Goal: Task Accomplishment & Management: Manage account settings

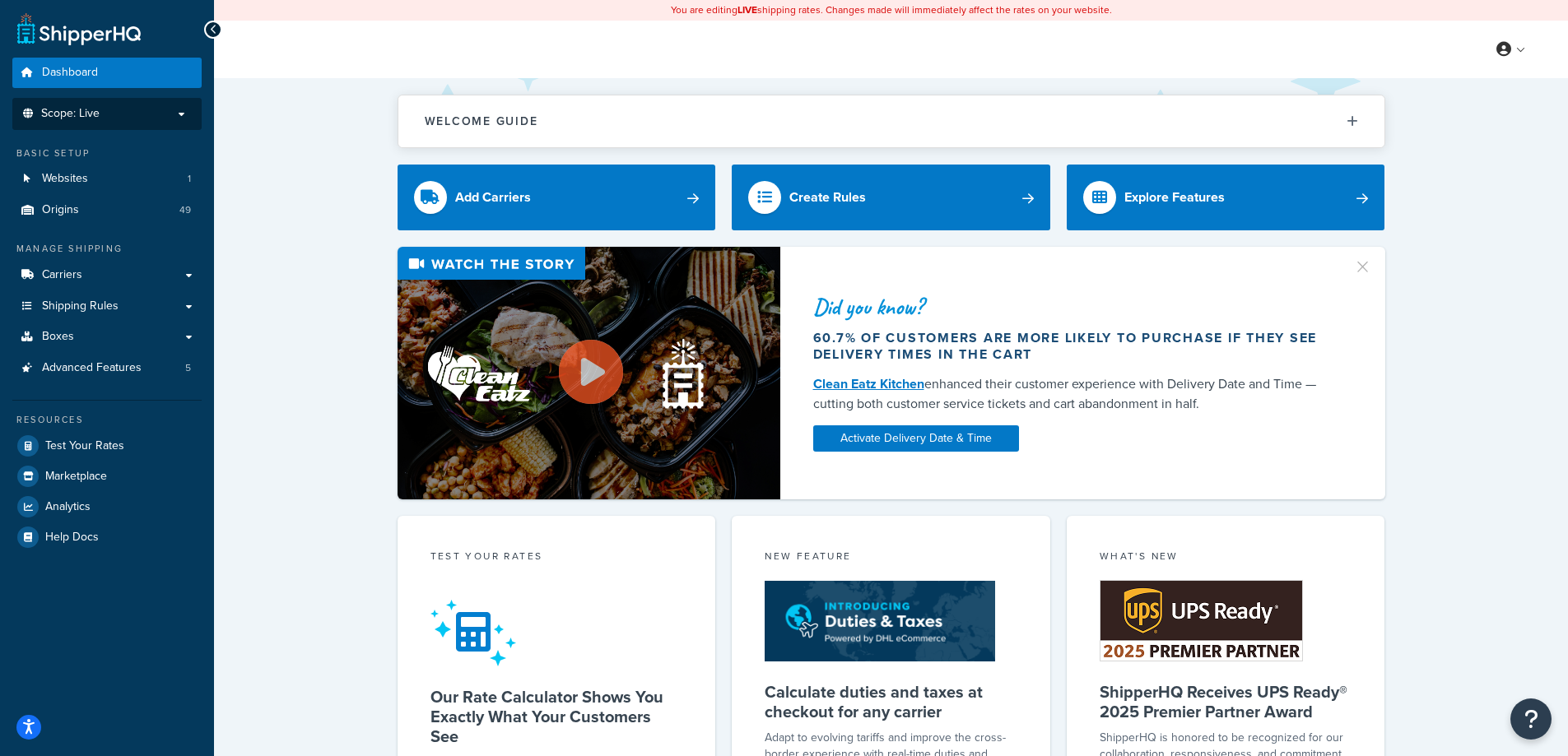
click at [160, 115] on p "Scope: Live" at bounding box center [106, 114] width 175 height 14
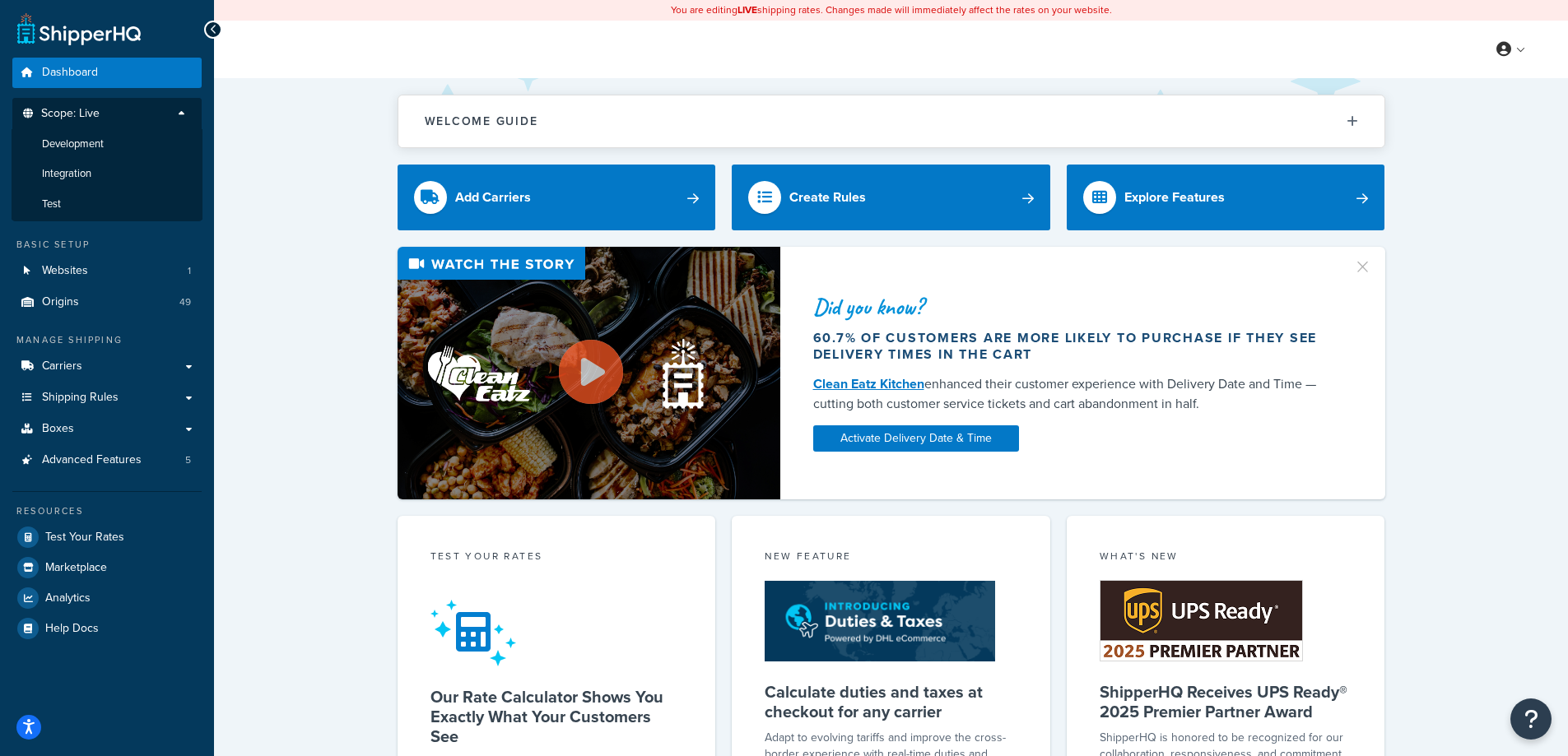
click at [249, 320] on div "Did you know? 60.7% of customers are more likely to purchase if they see delive…" at bounding box center [891, 374] width 1288 height 253
click at [81, 402] on span "Shipping Rules" at bounding box center [79, 398] width 76 height 14
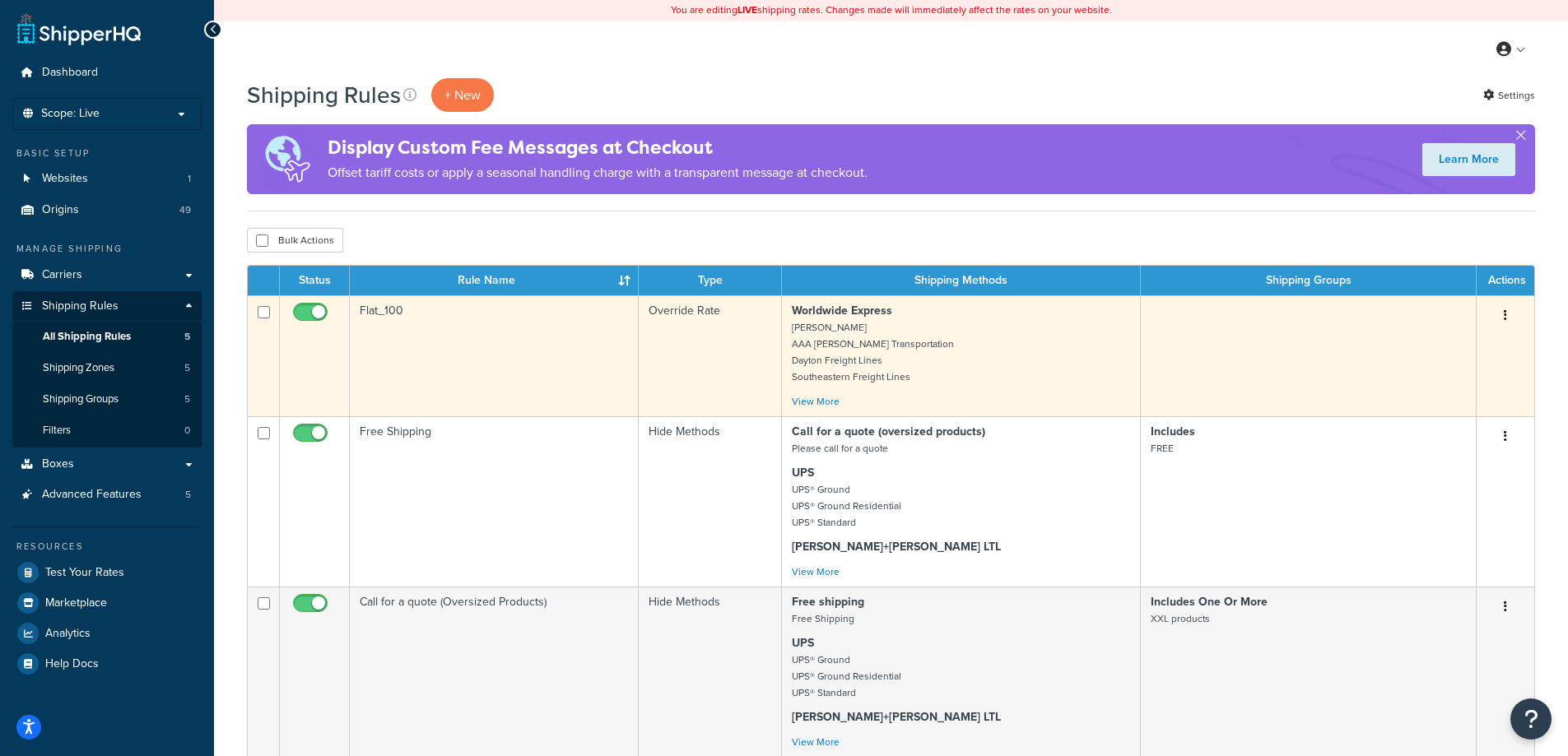
click at [592, 356] on td "Flat_100" at bounding box center [493, 355] width 289 height 121
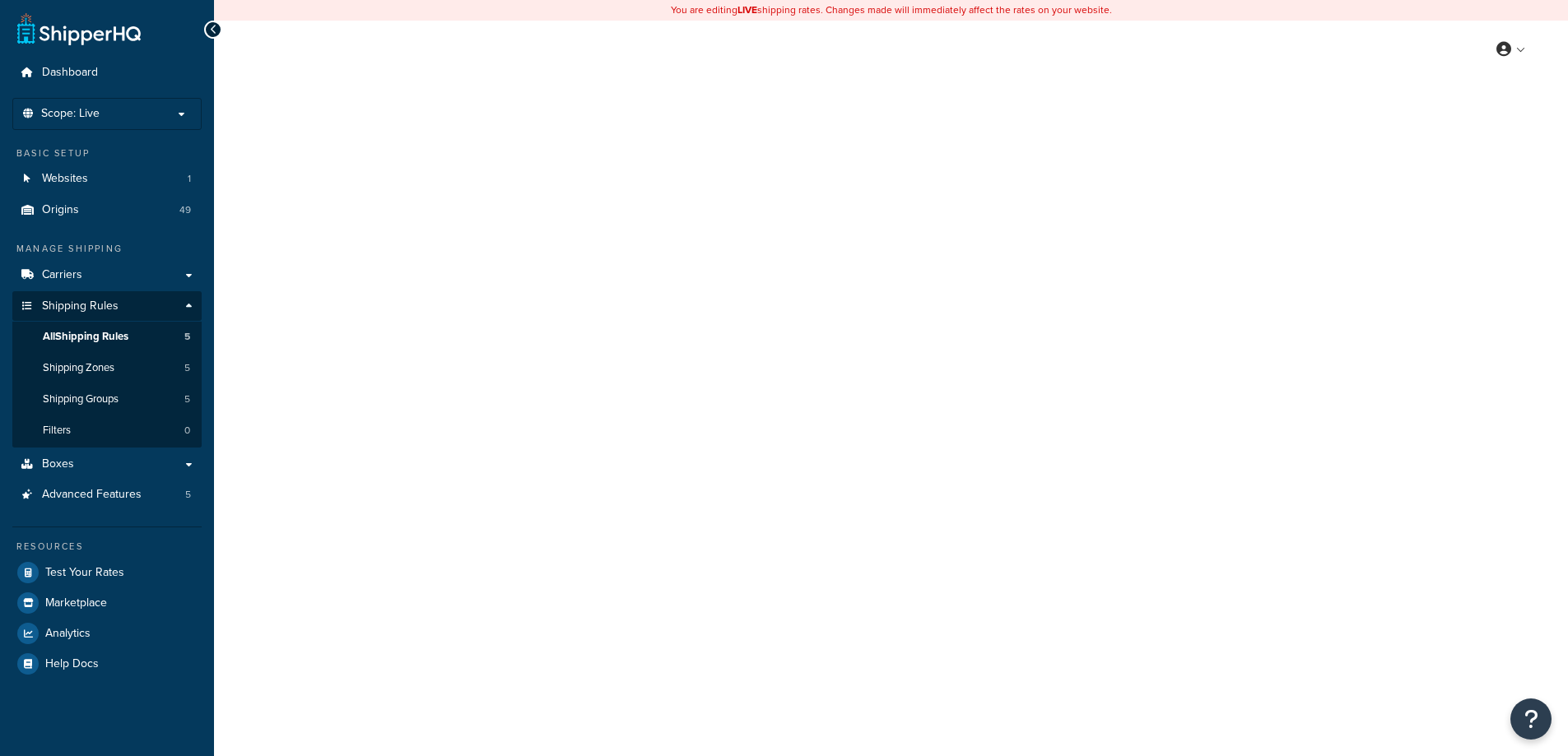
select select "ITEM"
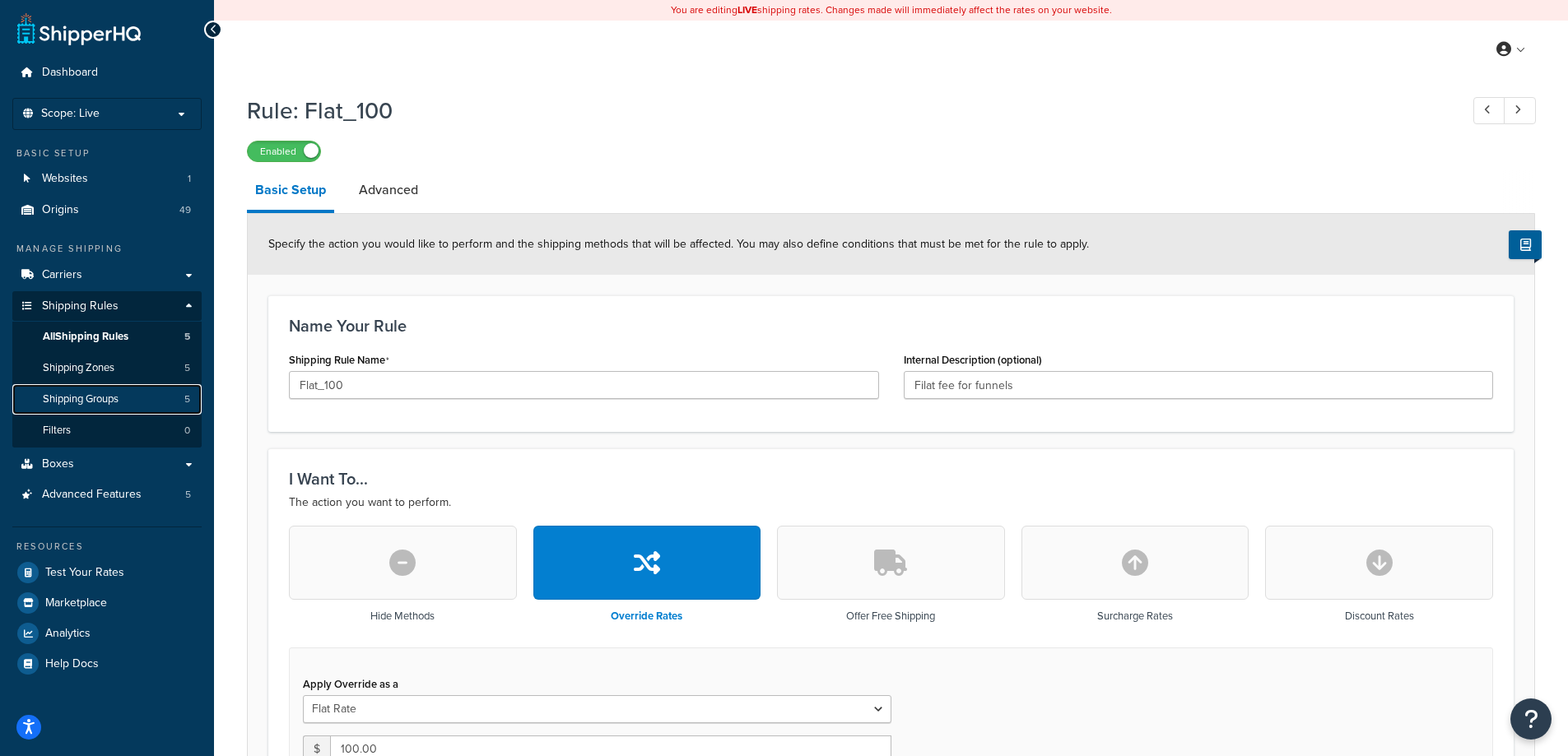
click at [92, 406] on span "Shipping Groups" at bounding box center [80, 400] width 75 height 14
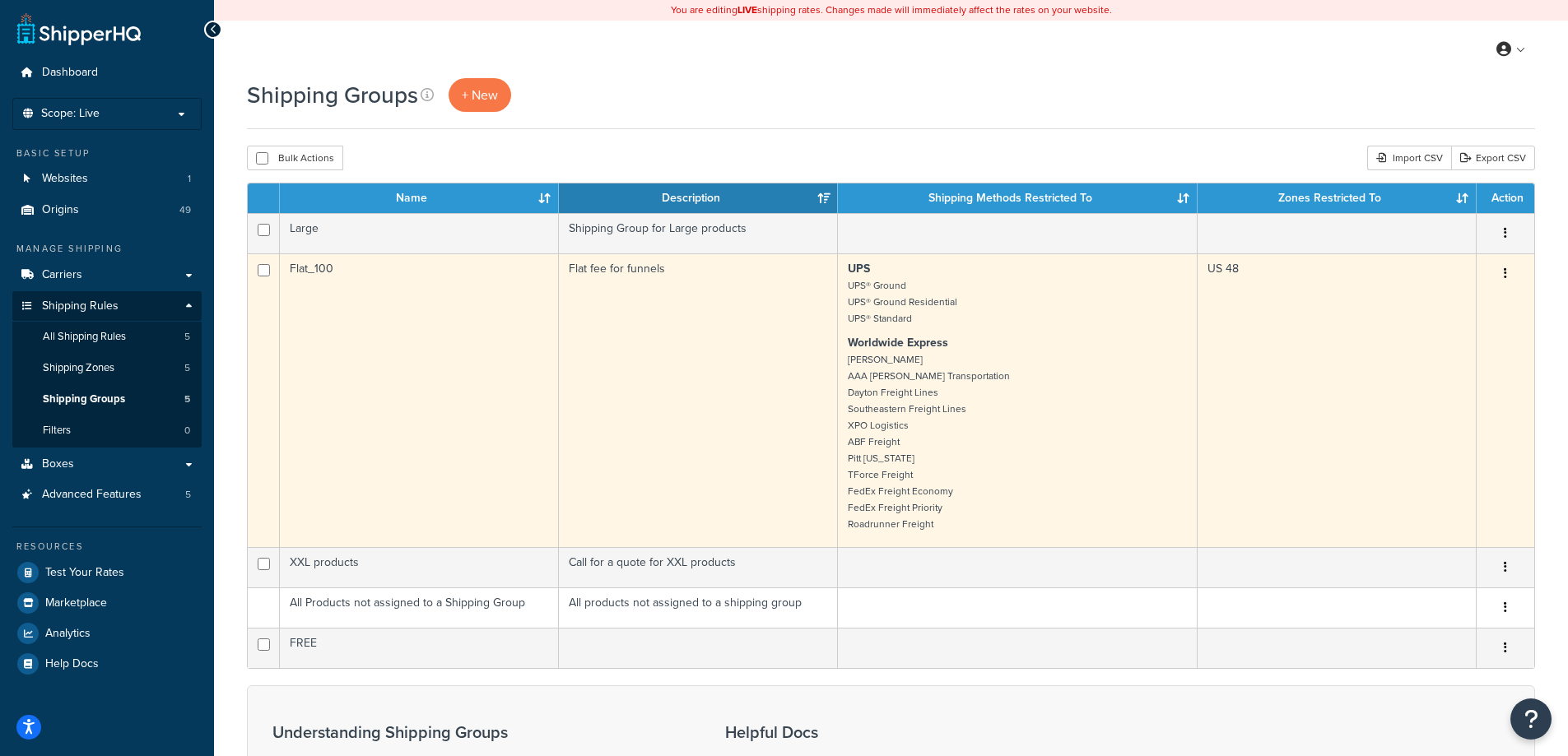
click at [257, 268] on td at bounding box center [264, 401] width 32 height 294
checkbox input "true"
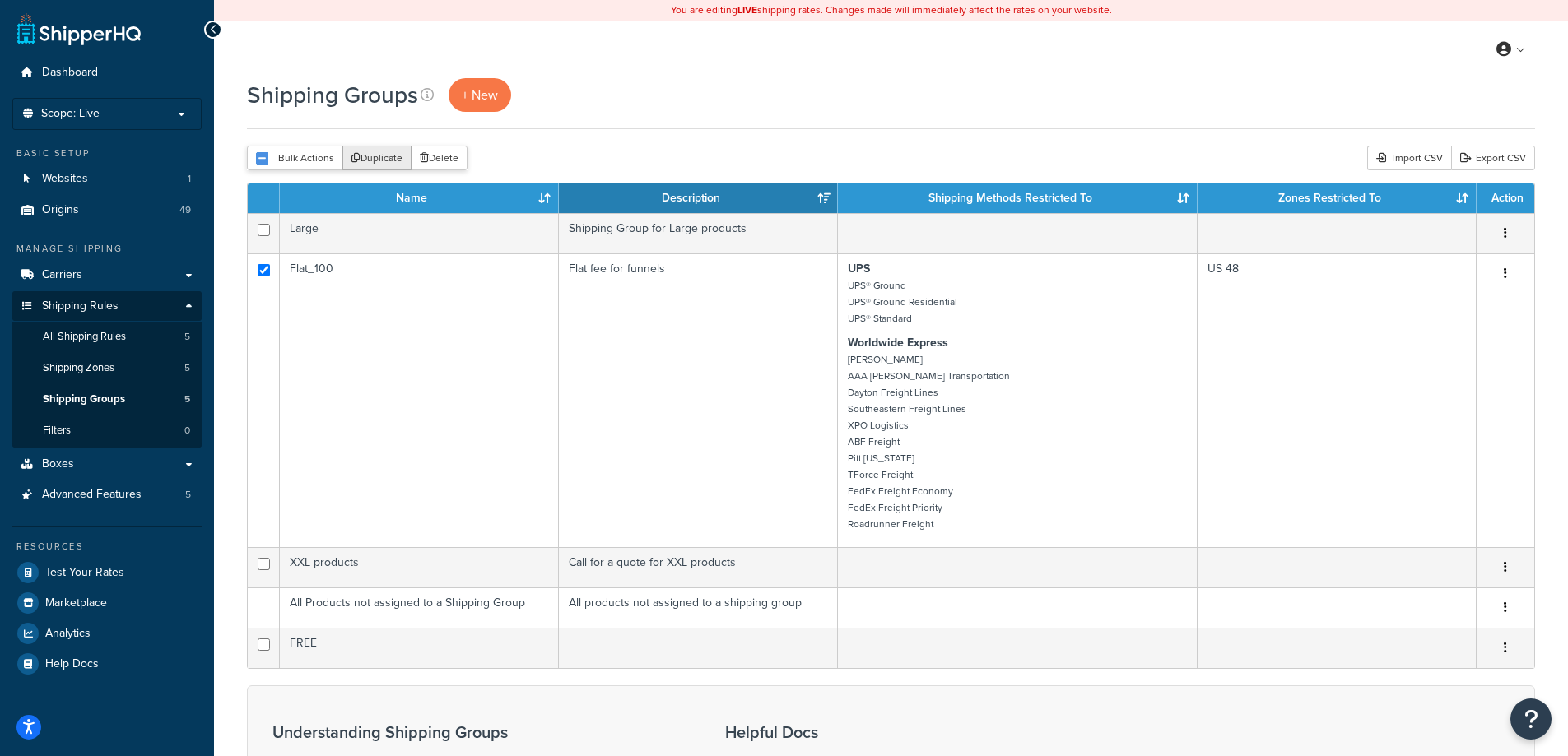
click at [373, 165] on button "Duplicate" at bounding box center [378, 158] width 70 height 25
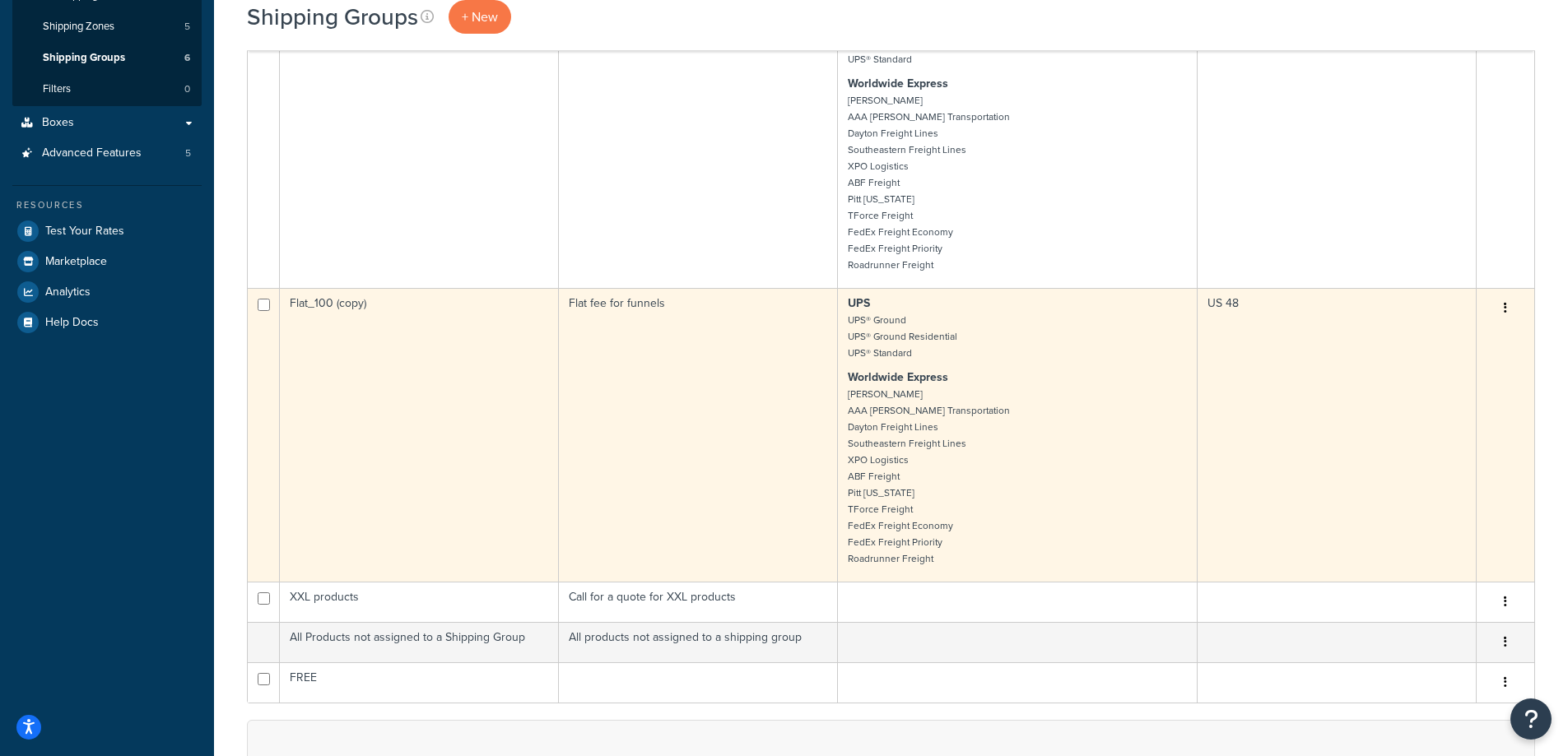
scroll to position [494, 0]
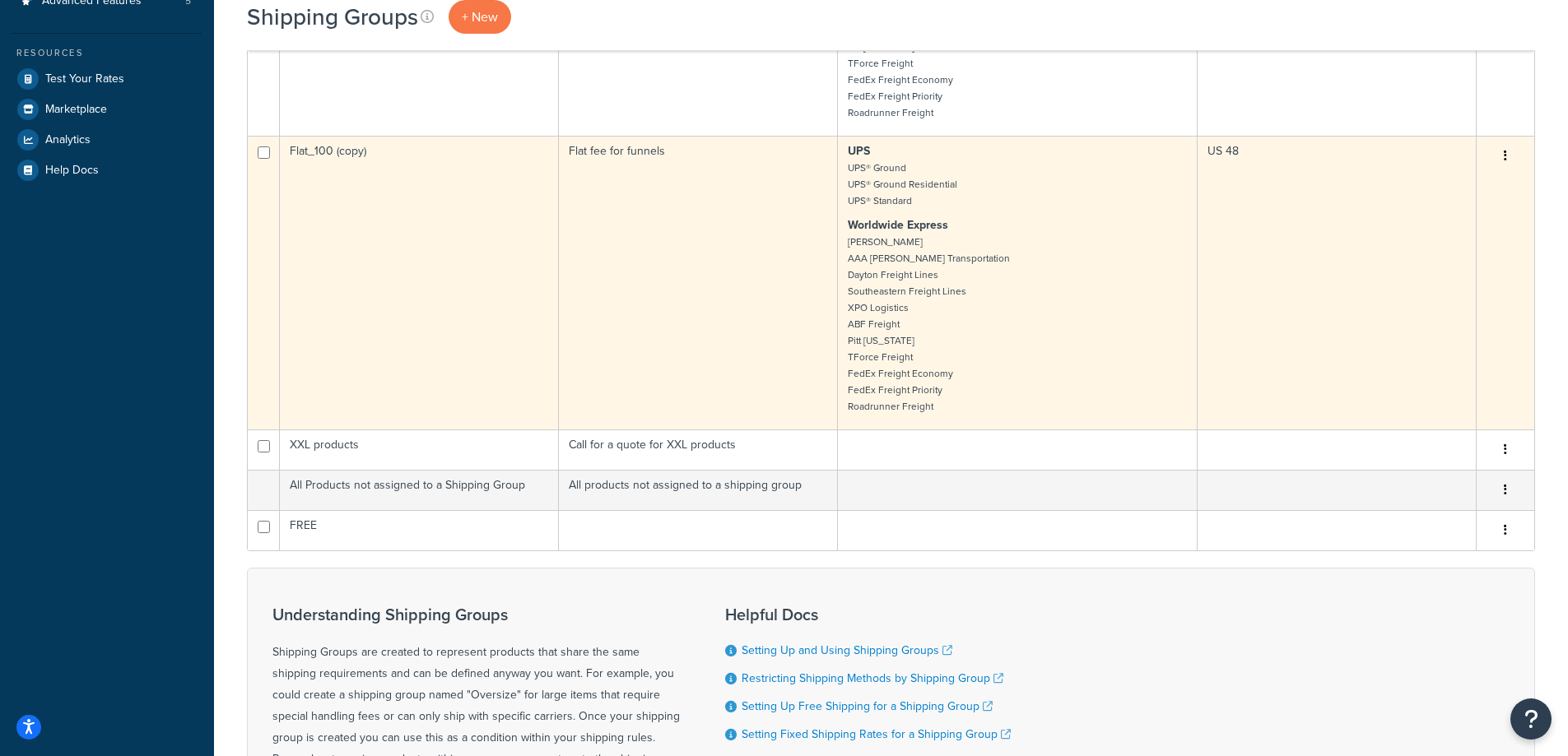
click at [428, 288] on td "Flat_100 (copy)" at bounding box center [419, 283] width 279 height 294
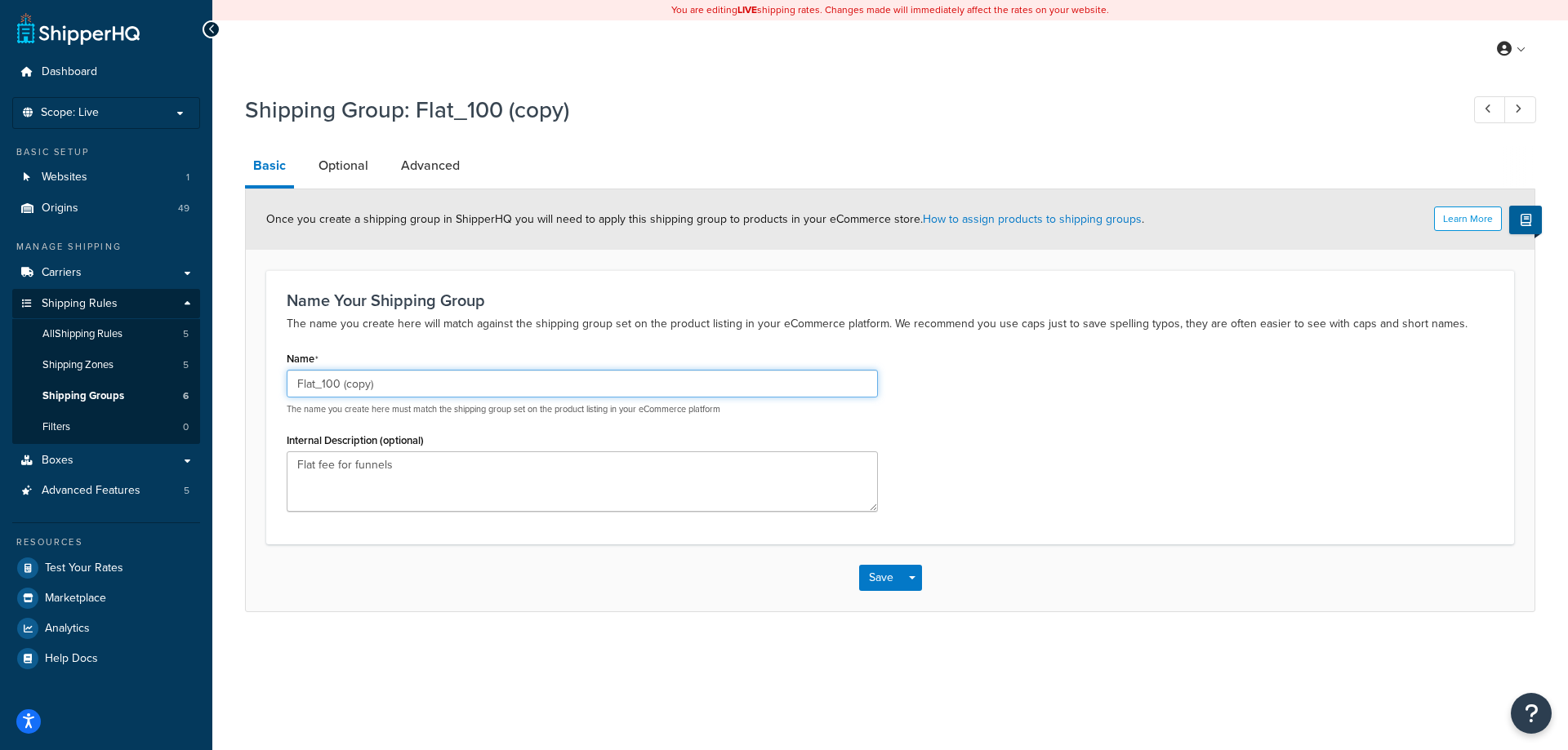
click at [479, 385] on input "Flat_100 (copy)" at bounding box center [581, 383] width 591 height 28
type input "Flat_125"
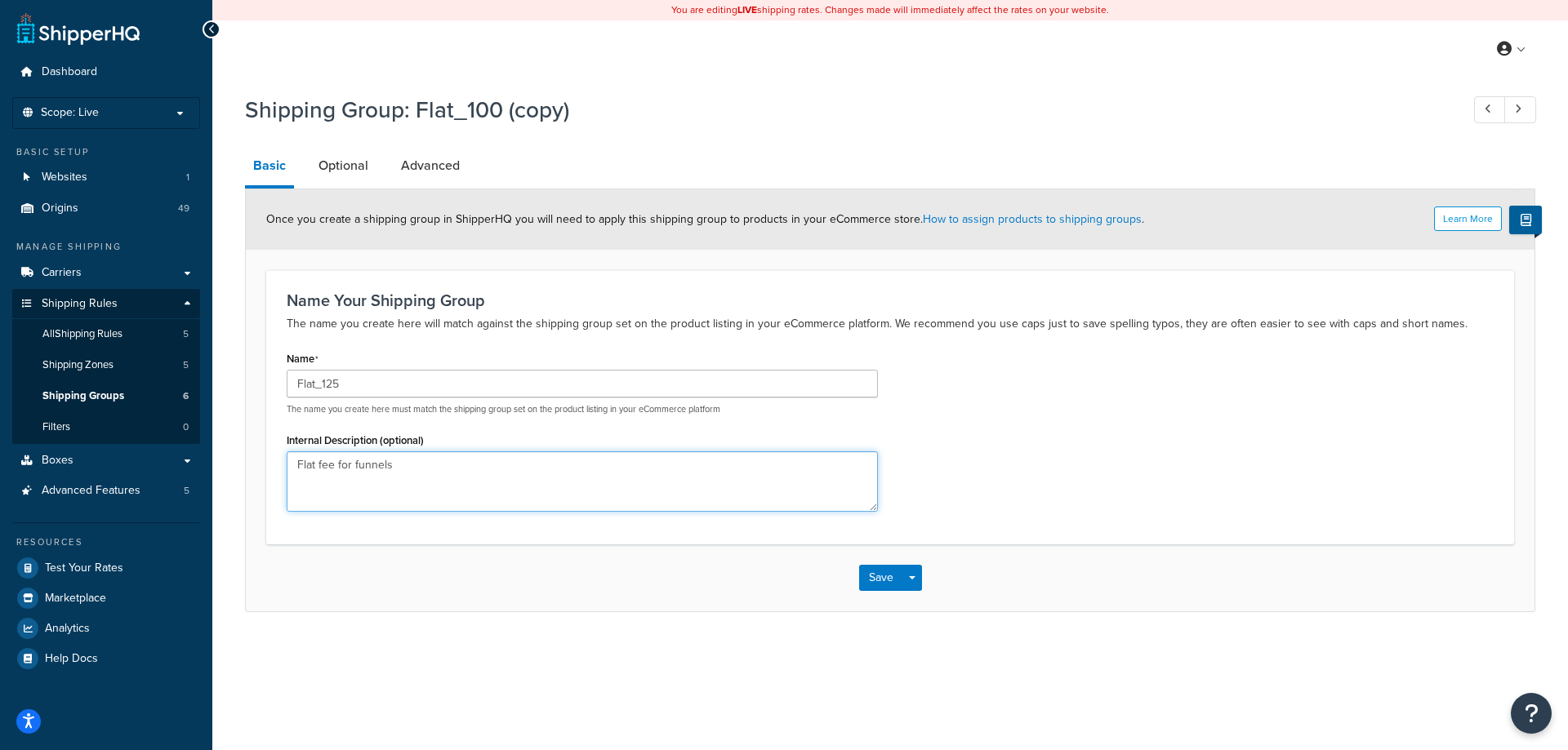
click at [487, 472] on textarea "Flat fee for funnels" at bounding box center [581, 481] width 591 height 60
click at [335, 158] on link "Optional" at bounding box center [343, 166] width 66 height 39
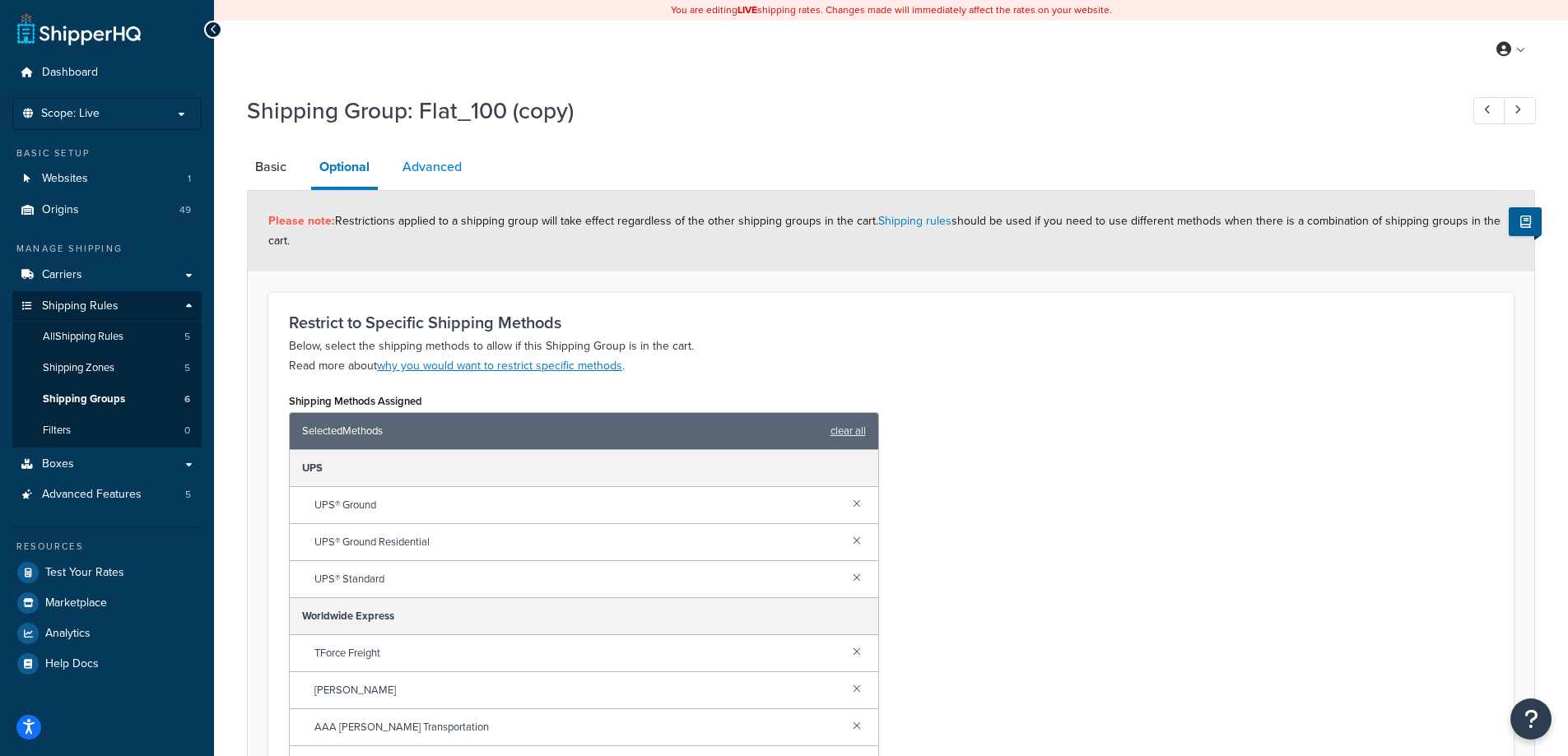
click at [438, 158] on link "Advanced" at bounding box center [432, 167] width 75 height 40
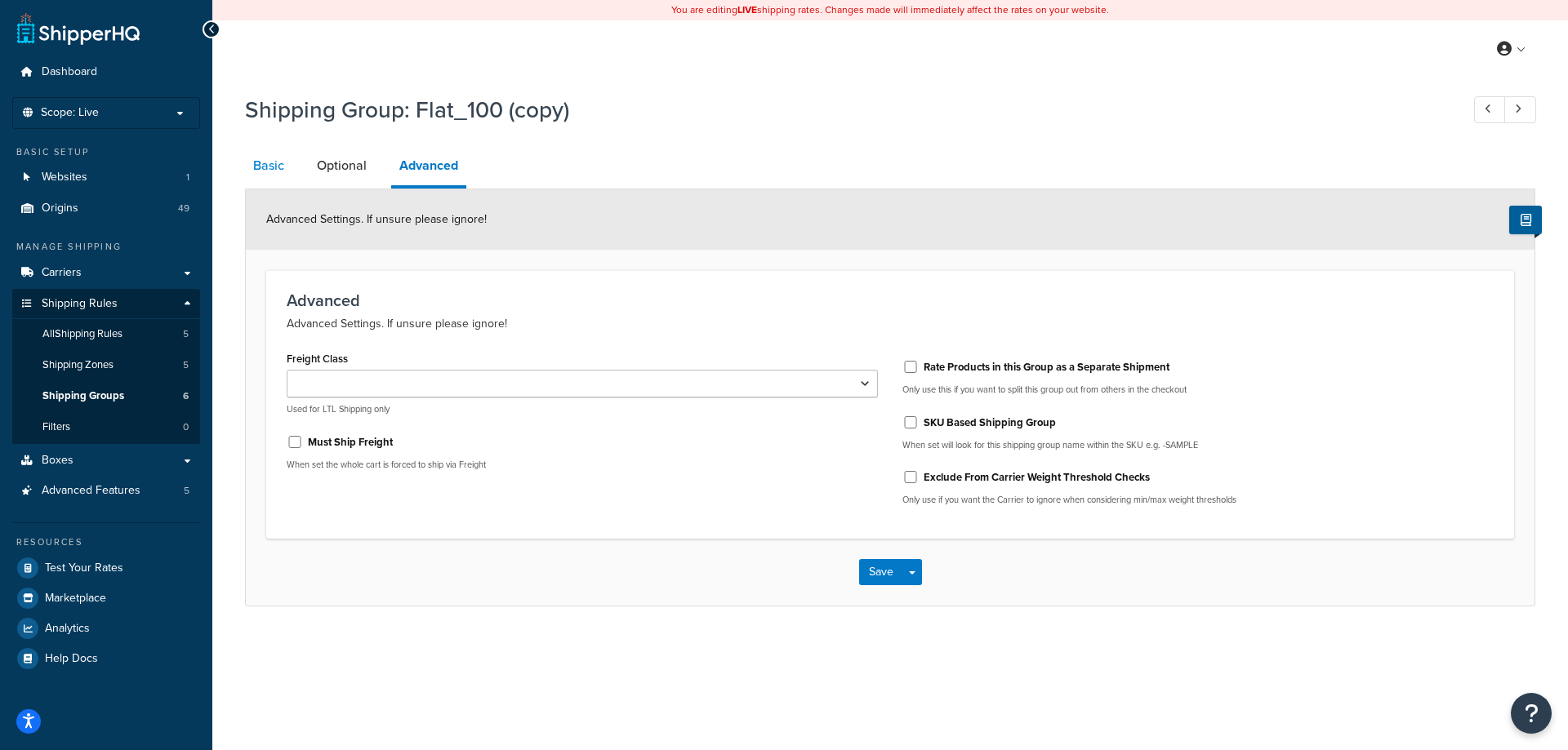
click at [280, 169] on link "Basic" at bounding box center [268, 166] width 47 height 39
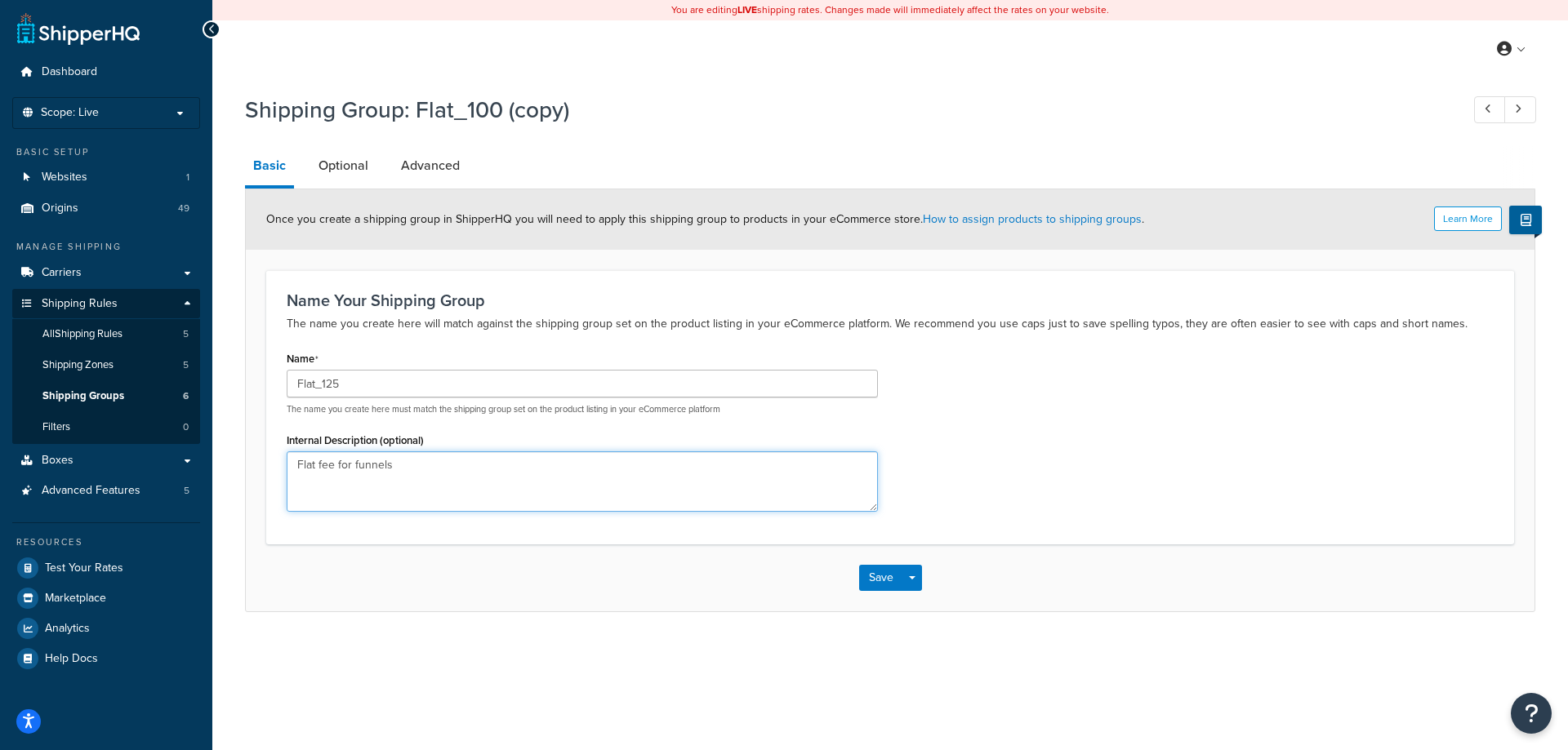
click at [454, 478] on textarea "Flat fee for funnels" at bounding box center [581, 481] width 591 height 60
type textarea "Flat fee for funnels (?)"
click at [870, 580] on button "Save" at bounding box center [881, 578] width 44 height 26
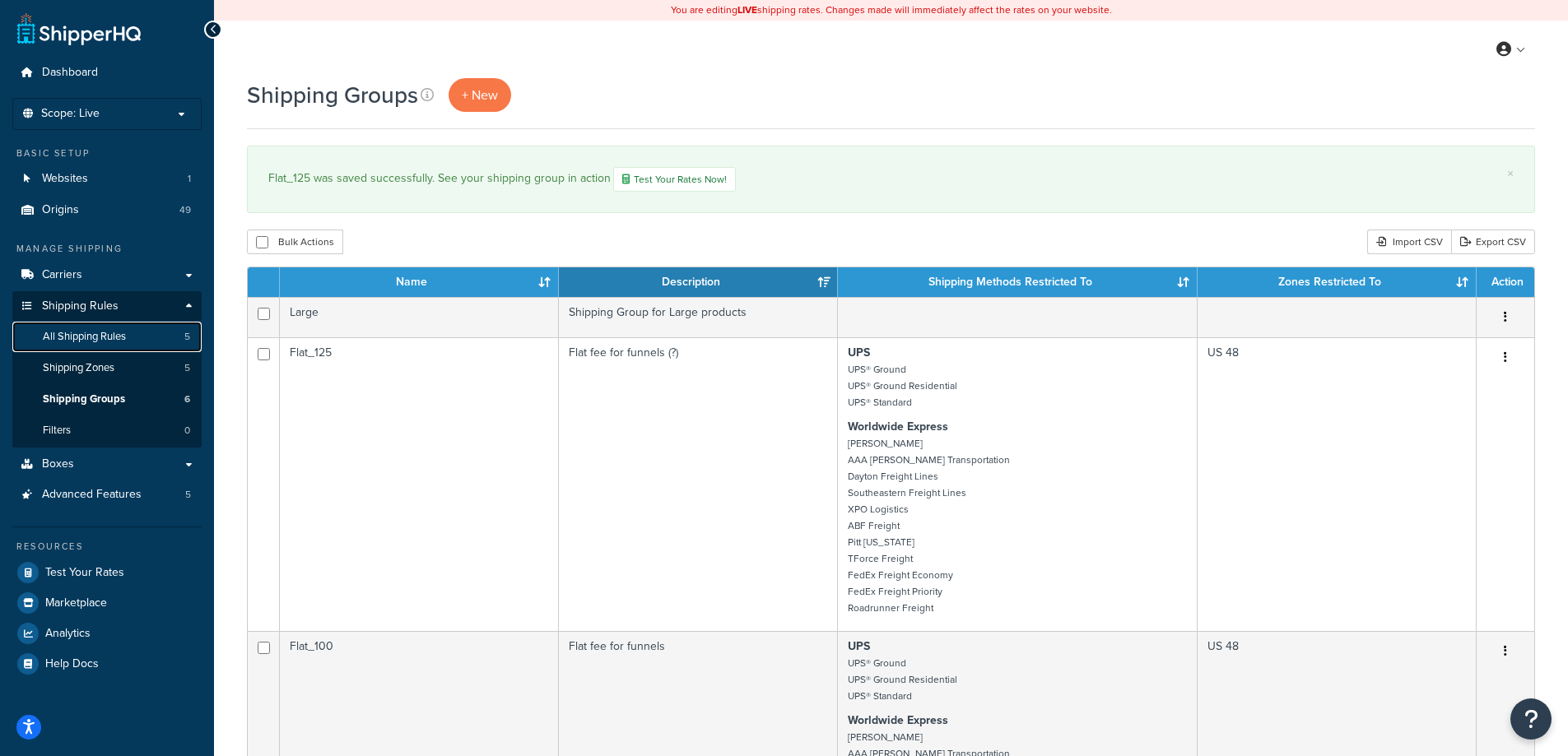
click at [86, 346] on link "All Shipping Rules 5" at bounding box center [107, 337] width 189 height 31
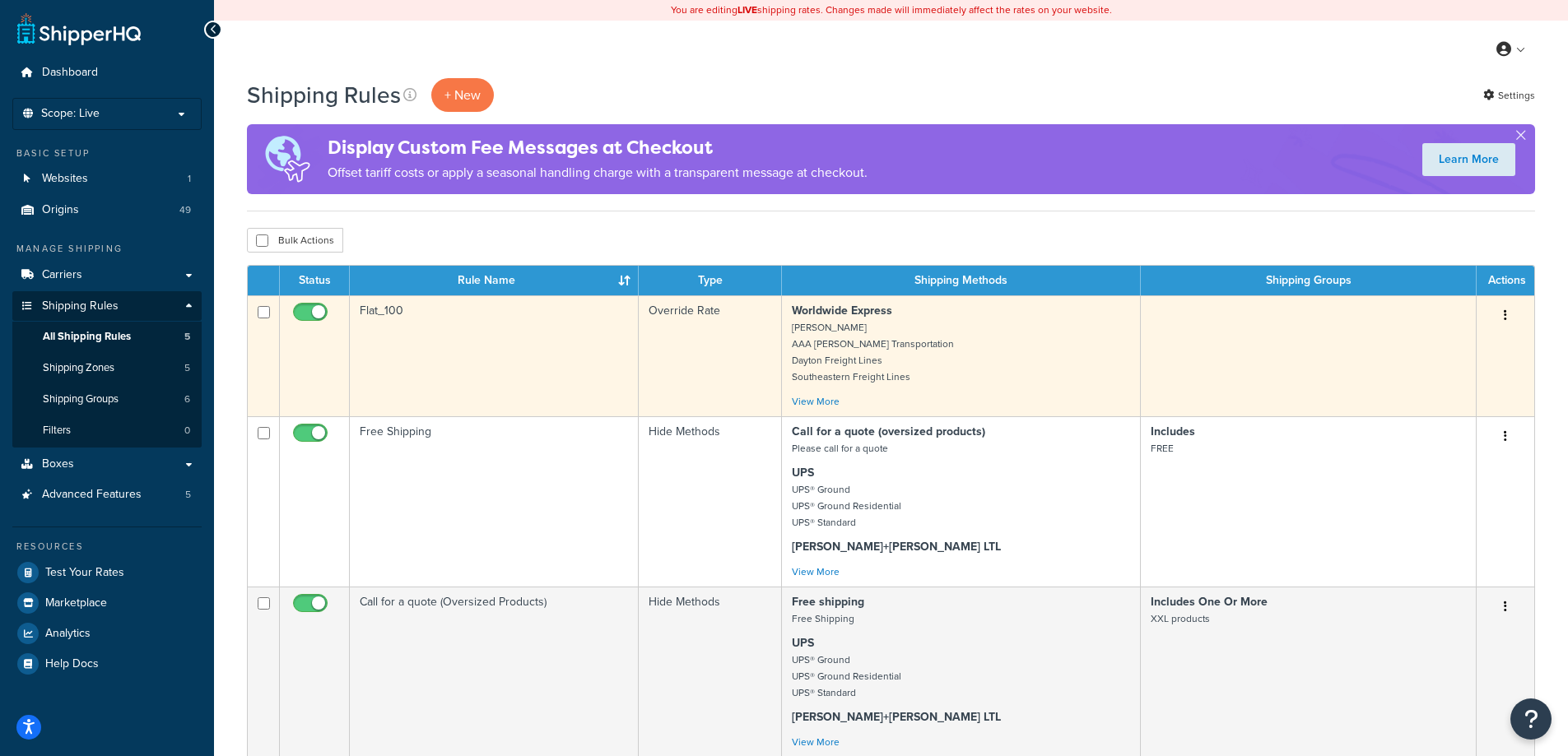
click at [261, 316] on input "checkbox" at bounding box center [264, 312] width 13 height 13
checkbox input "true"
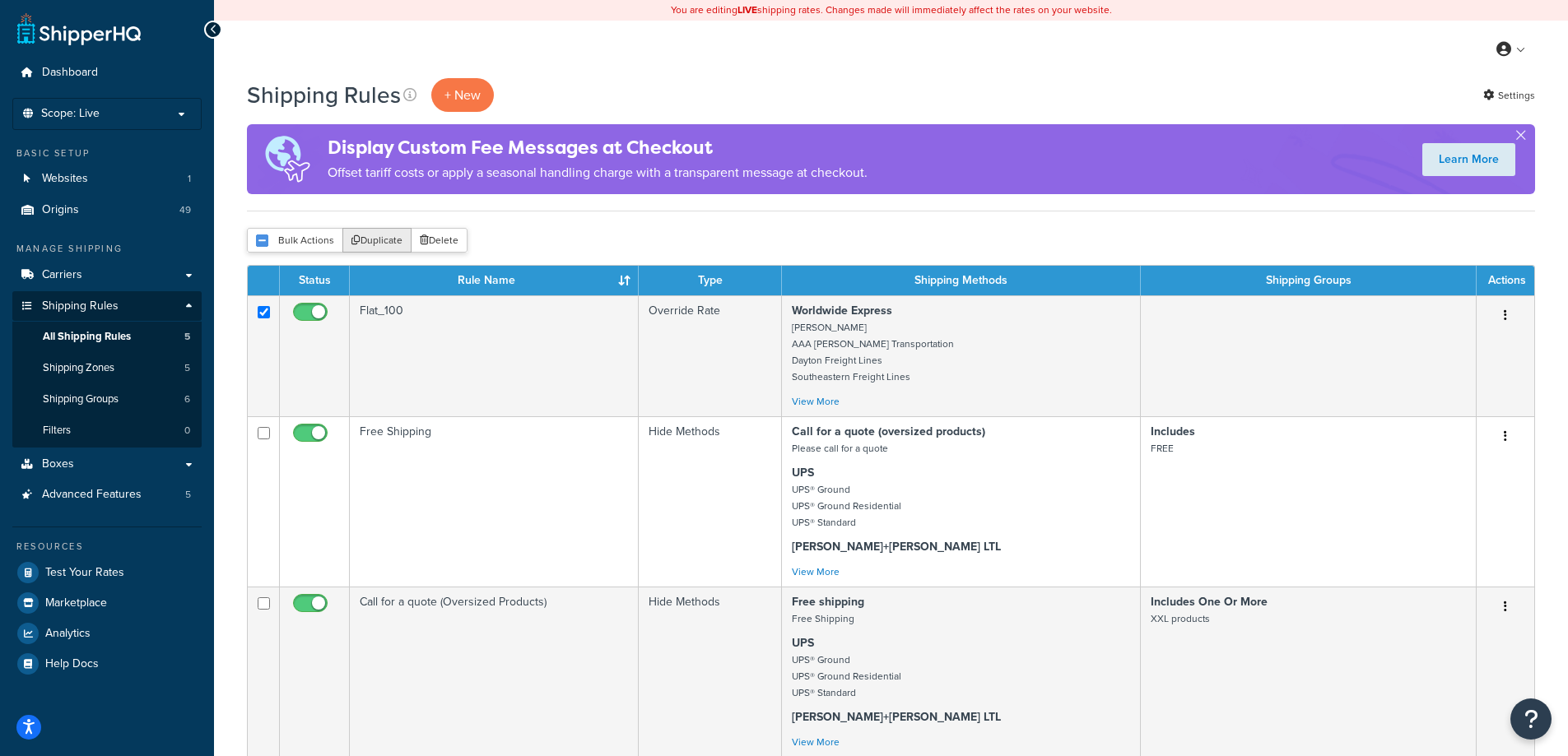
click at [377, 248] on button "Duplicate" at bounding box center [378, 240] width 70 height 25
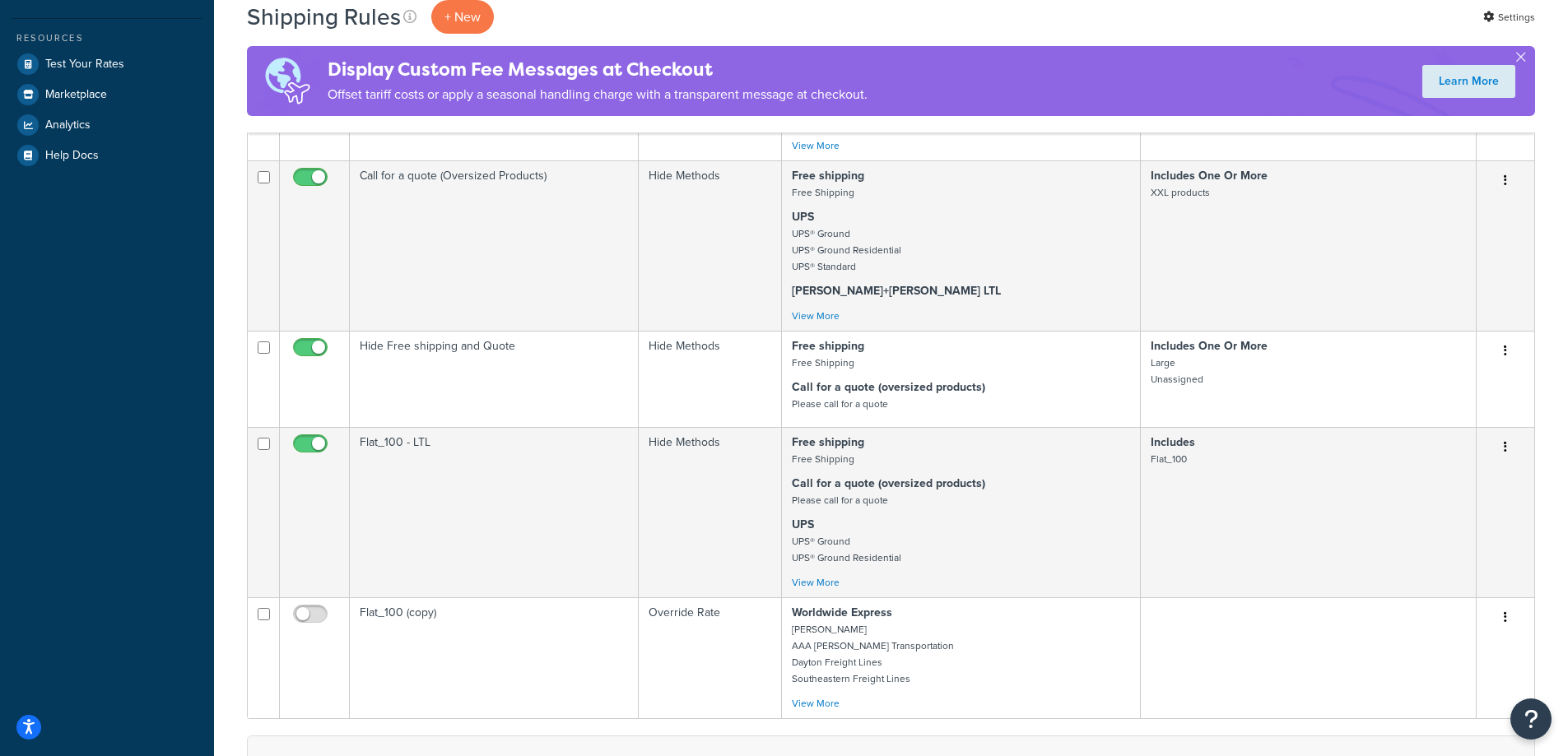
scroll to position [494, 0]
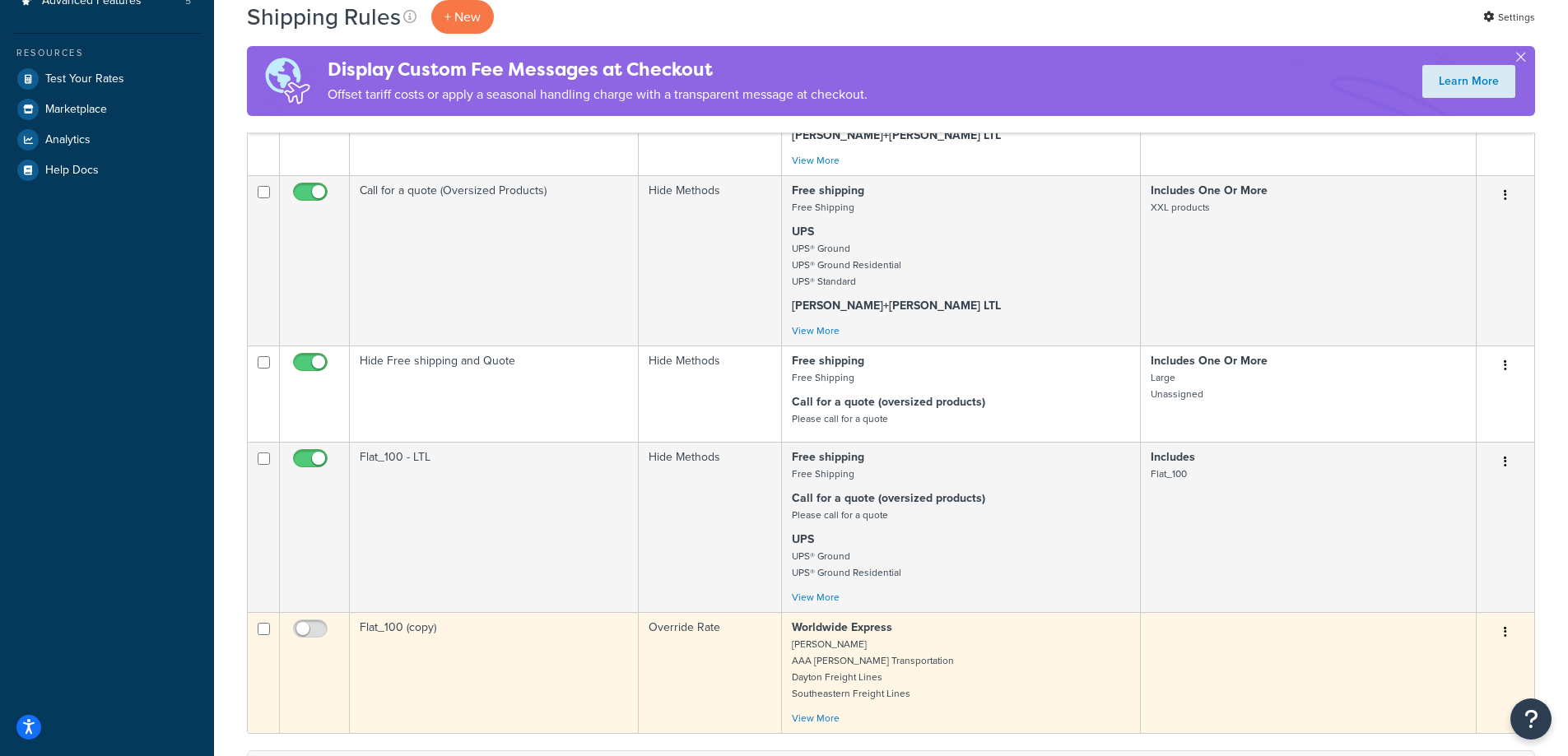
click at [491, 663] on td "Flat_100 (copy)" at bounding box center [493, 672] width 289 height 121
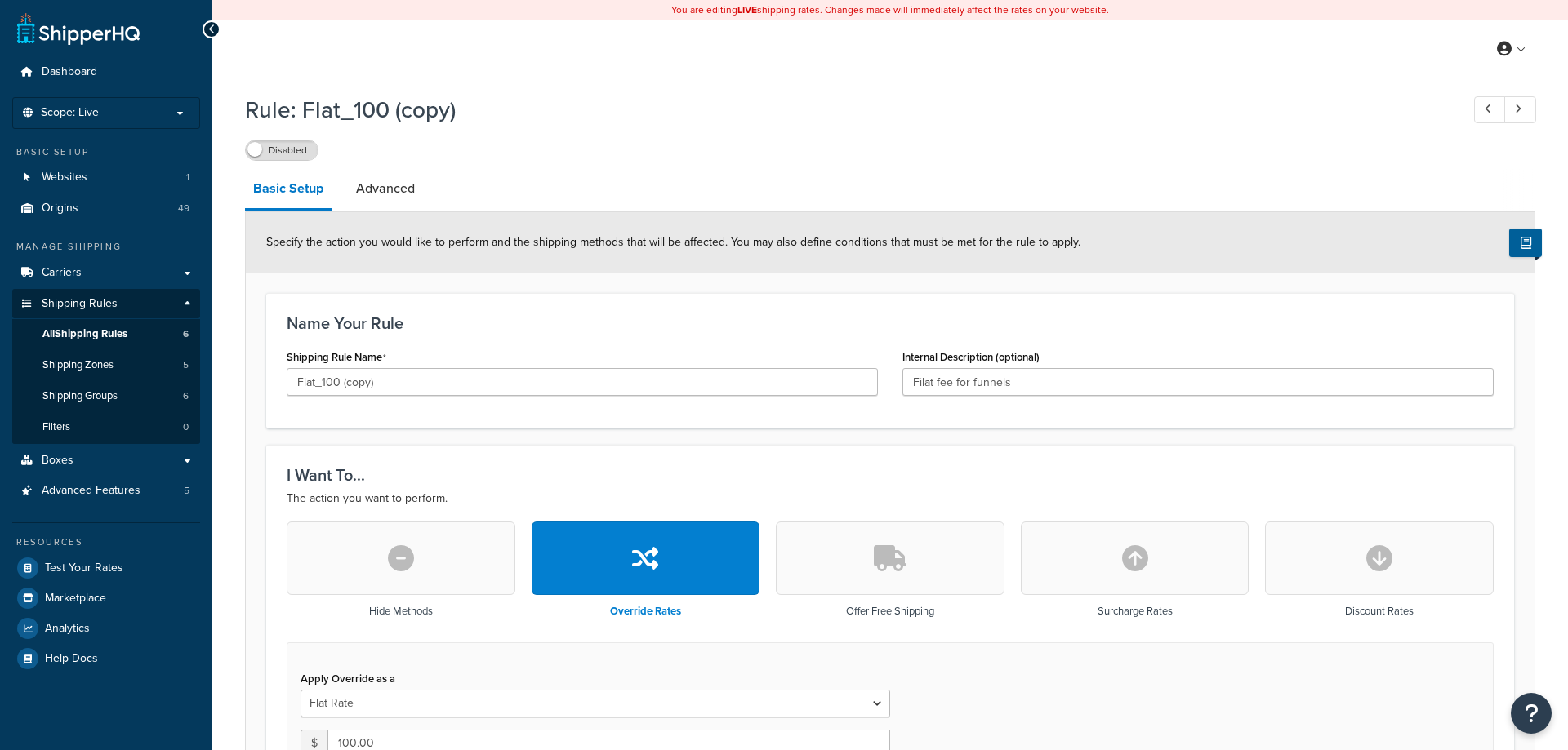
select select "ITEM"
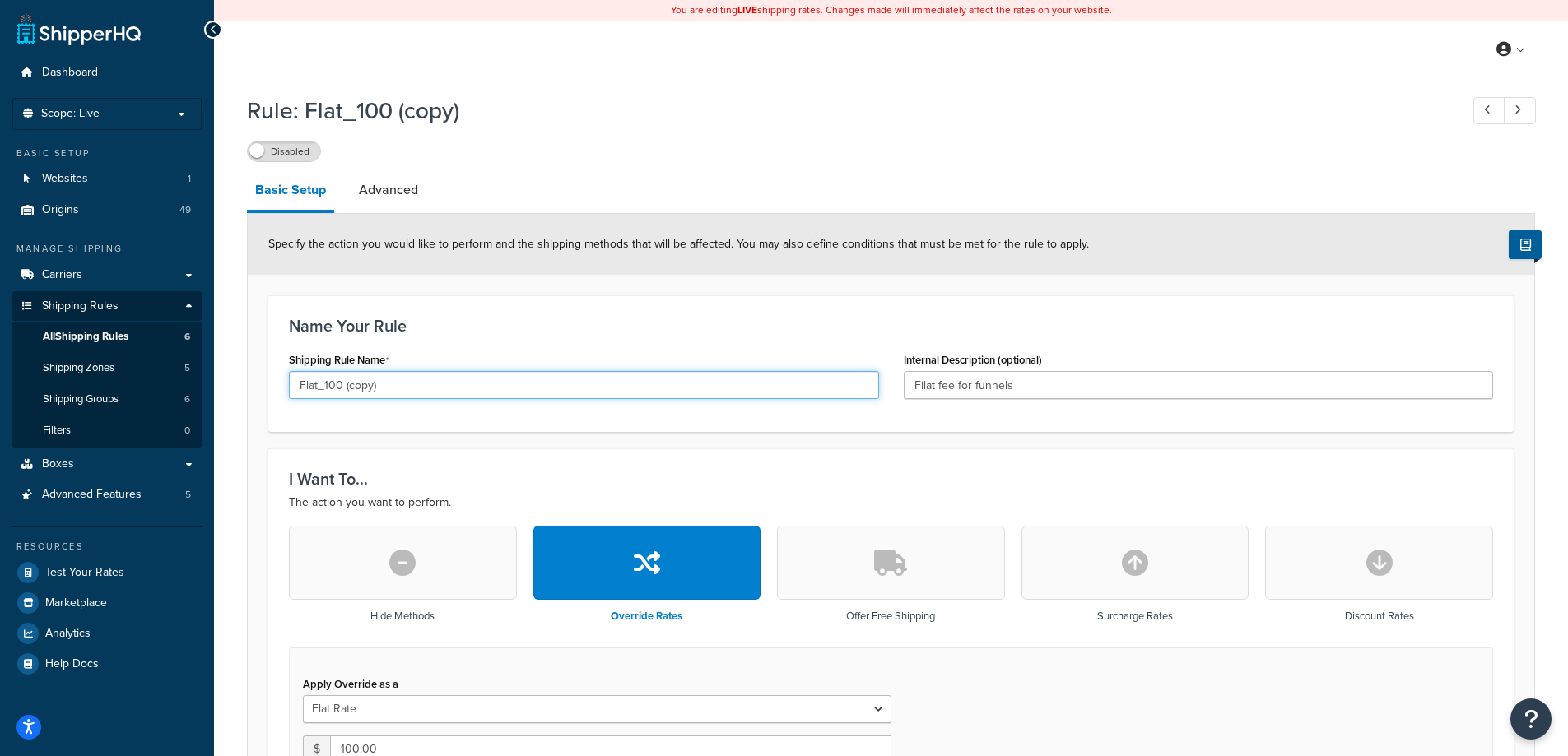
click at [466, 390] on input "Flat_100 (copy)" at bounding box center [583, 384] width 590 height 28
type input "Flat_125"
click at [657, 121] on h1 "Rule: Flat_100 (copy)" at bounding box center [845, 110] width 1196 height 32
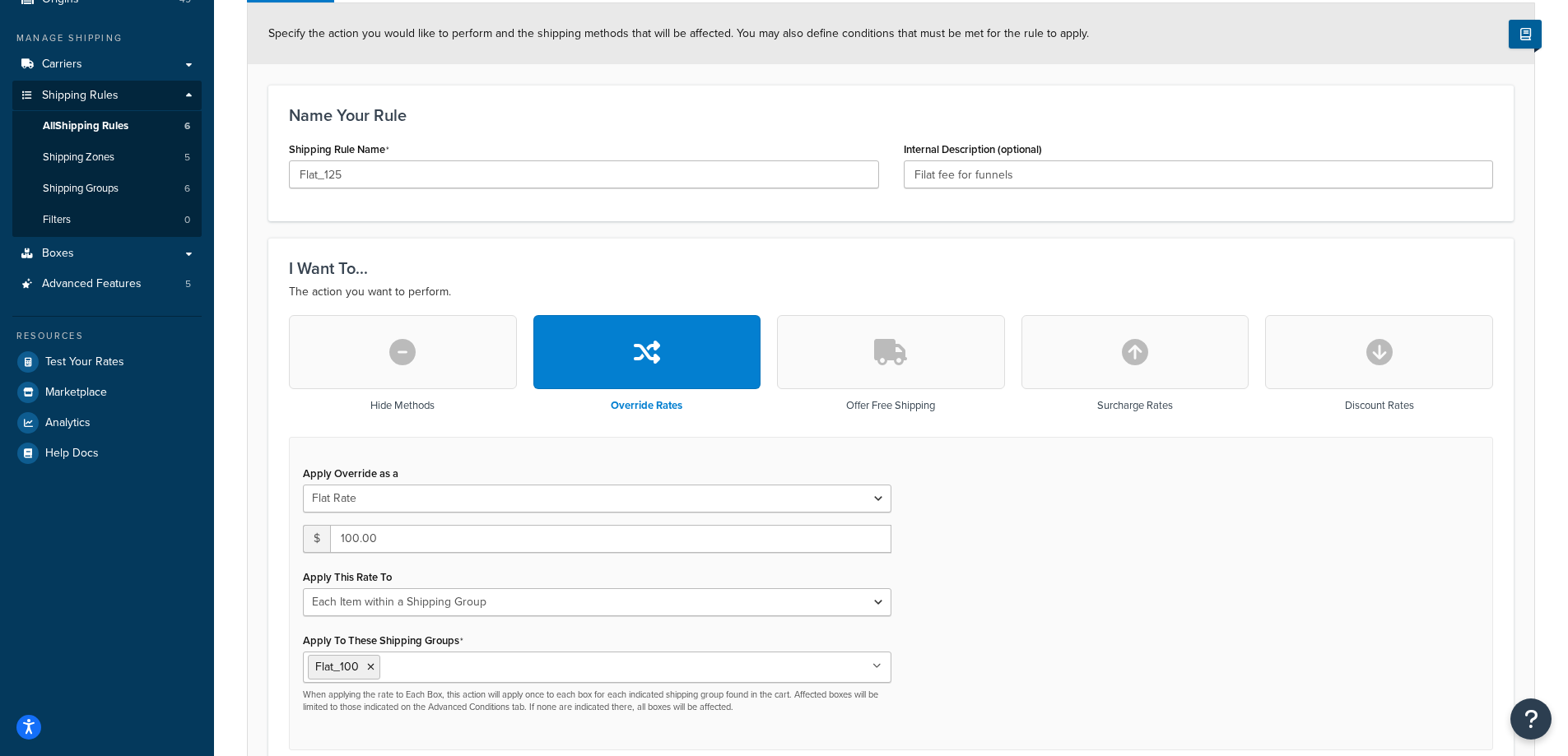
scroll to position [247, 0]
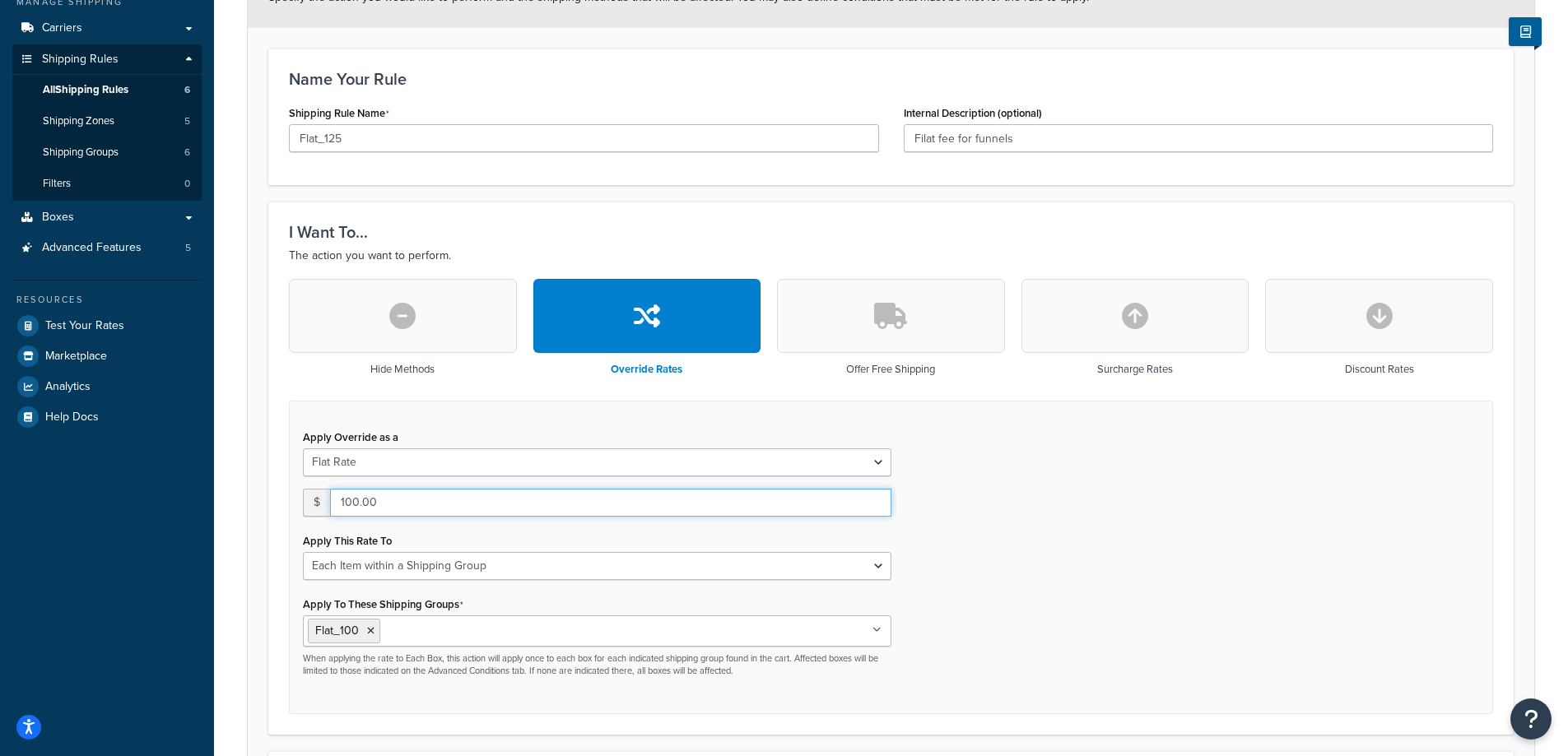
click at [349, 504] on input "100.00" at bounding box center [610, 502] width 561 height 28
type input "125"
click at [1151, 583] on div "Apply Override as a Flat Rate Percentage Flat Rate & Percentage $ 125 Apply Thi…" at bounding box center [890, 558] width 1204 height 315
click at [368, 629] on icon at bounding box center [371, 631] width 8 height 10
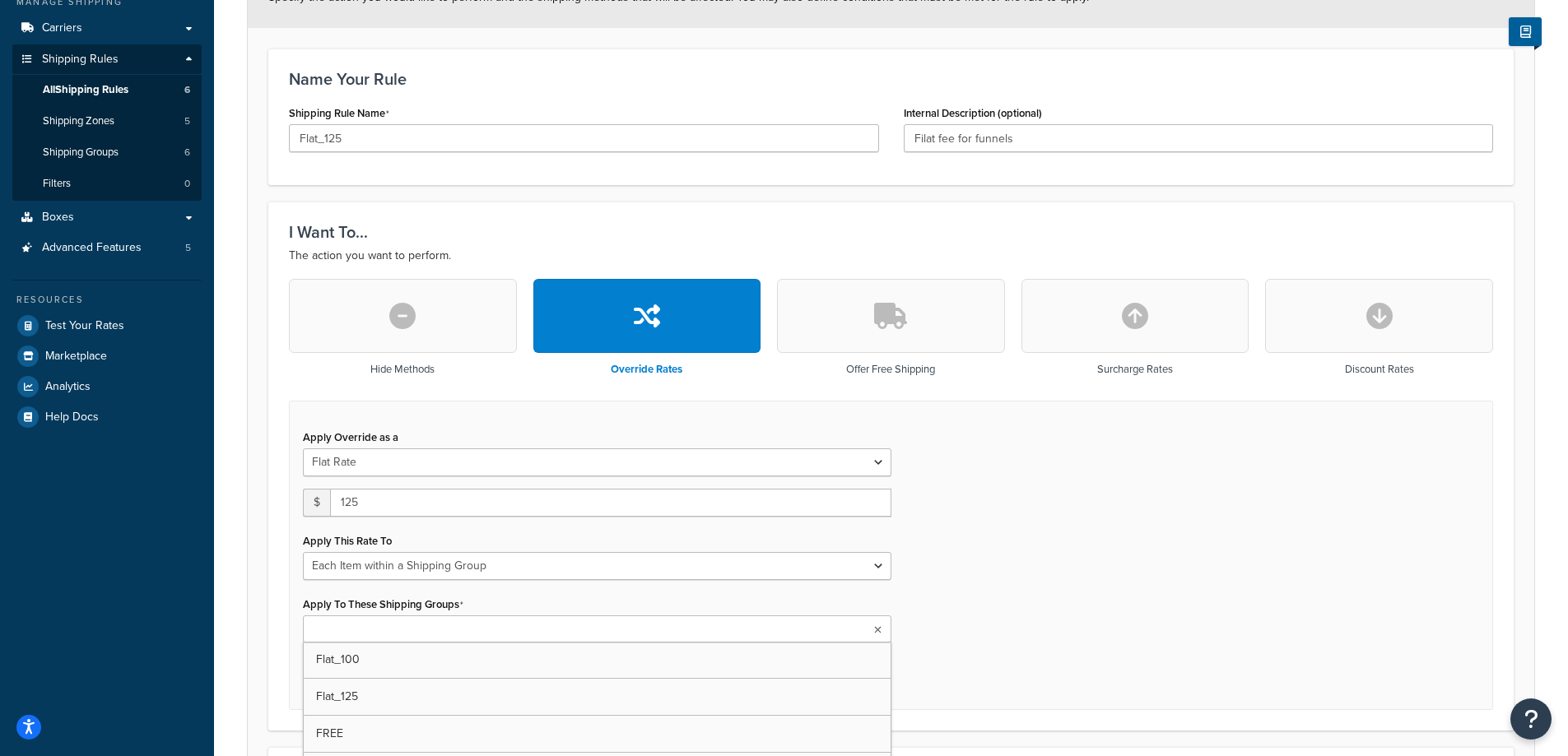
click at [368, 629] on input "Apply To These Shipping Groups" at bounding box center [380, 630] width 146 height 18
click at [1052, 601] on div "Apply Override as a Flat Rate Percentage Flat Rate & Percentage $ 125 Apply Thi…" at bounding box center [890, 558] width 1204 height 315
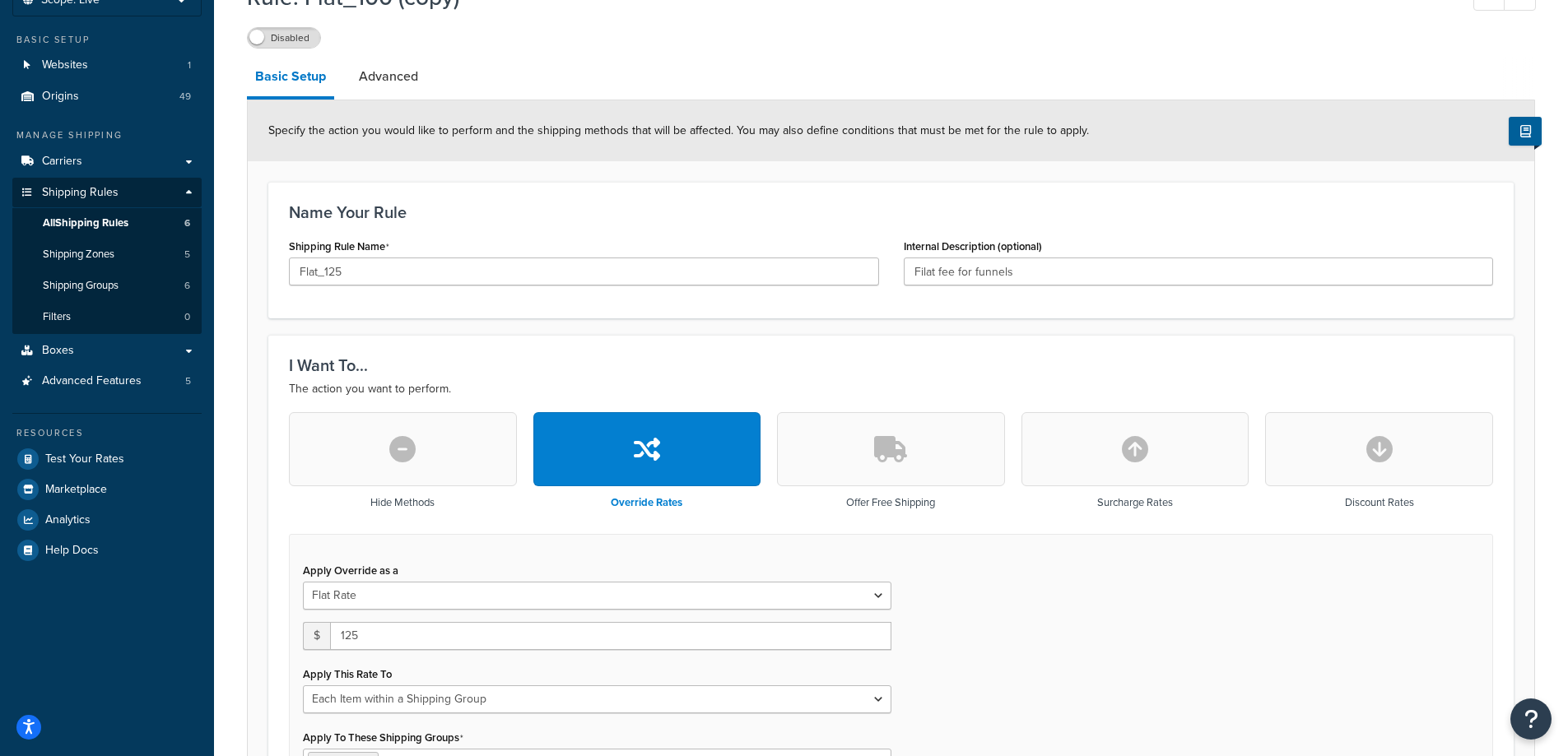
scroll to position [0, 0]
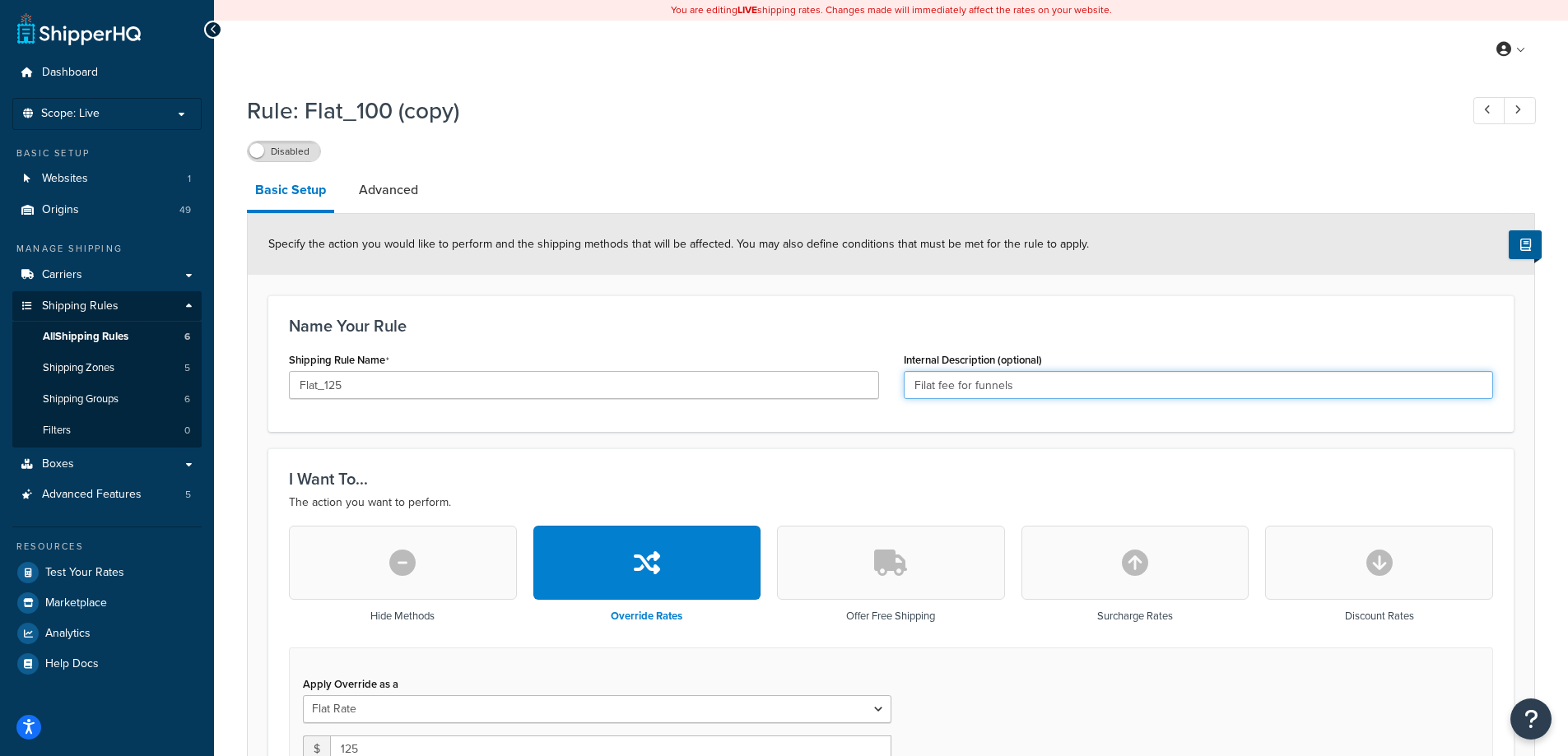
click at [918, 380] on input "Filat fee for funnels" at bounding box center [1198, 384] width 590 height 28
click at [1113, 381] on input "Flat fee for funnels" at bounding box center [1198, 384] width 590 height 28
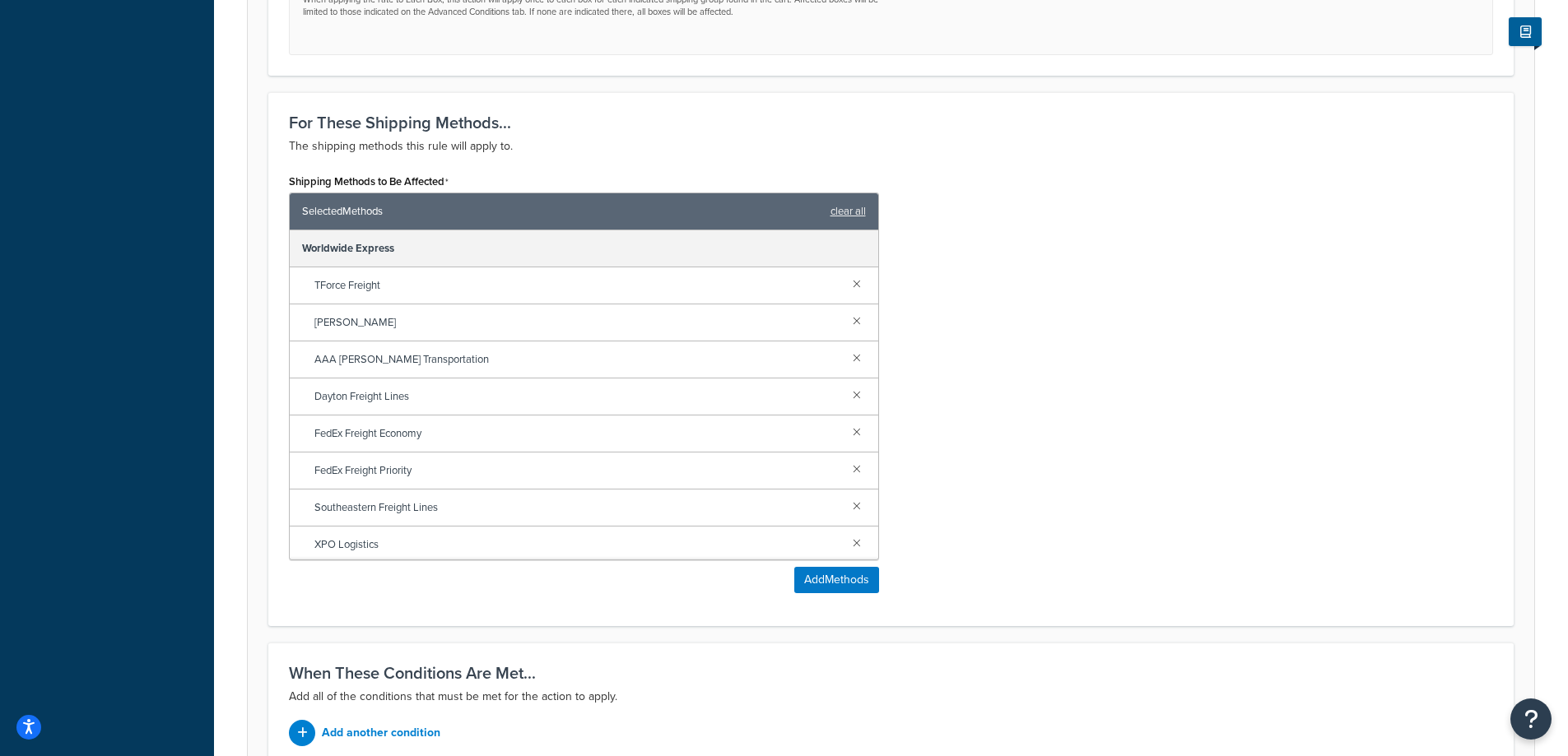
scroll to position [1069, 0]
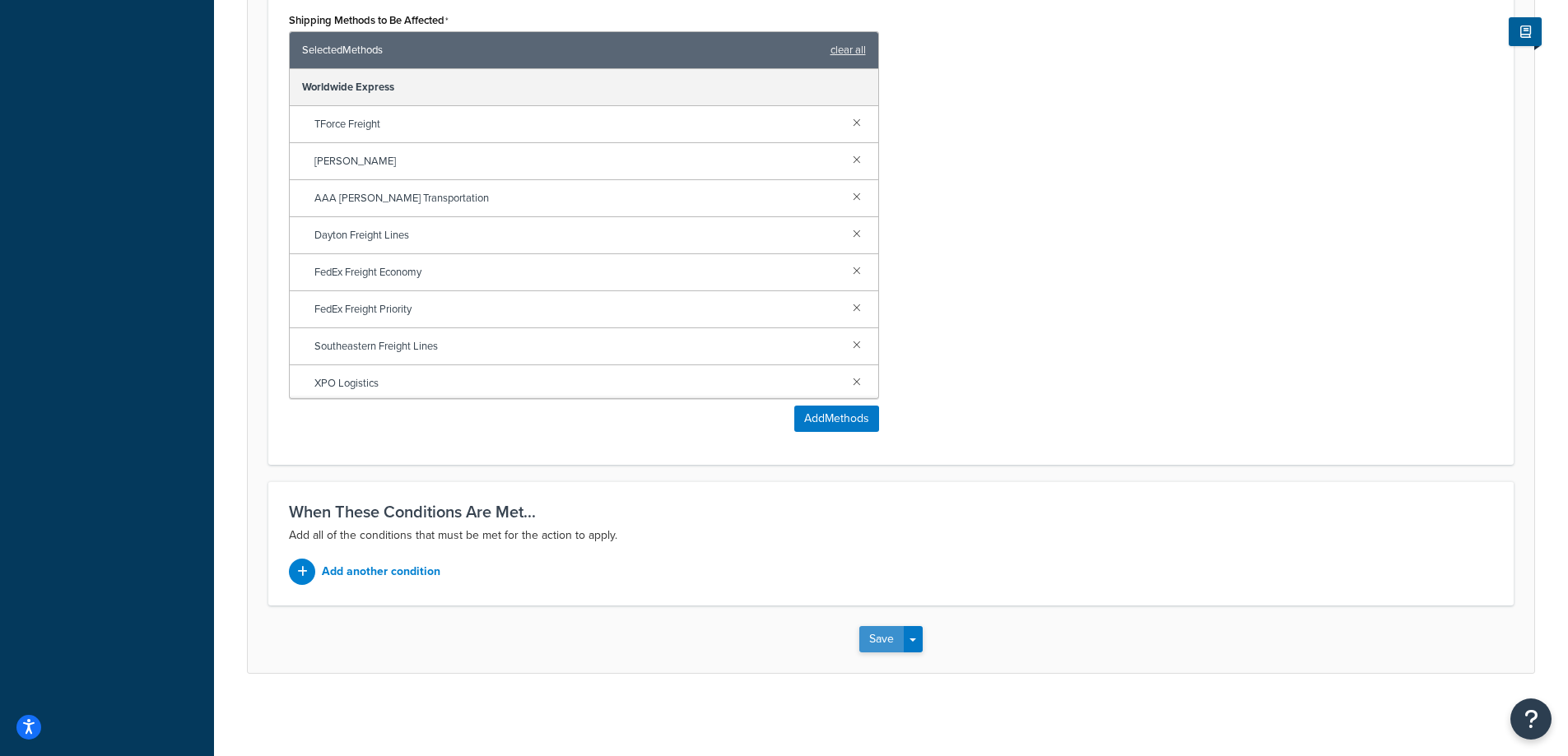
type input "Flat fee for funnels (?)"
click at [875, 640] on button "Save" at bounding box center [882, 639] width 44 height 26
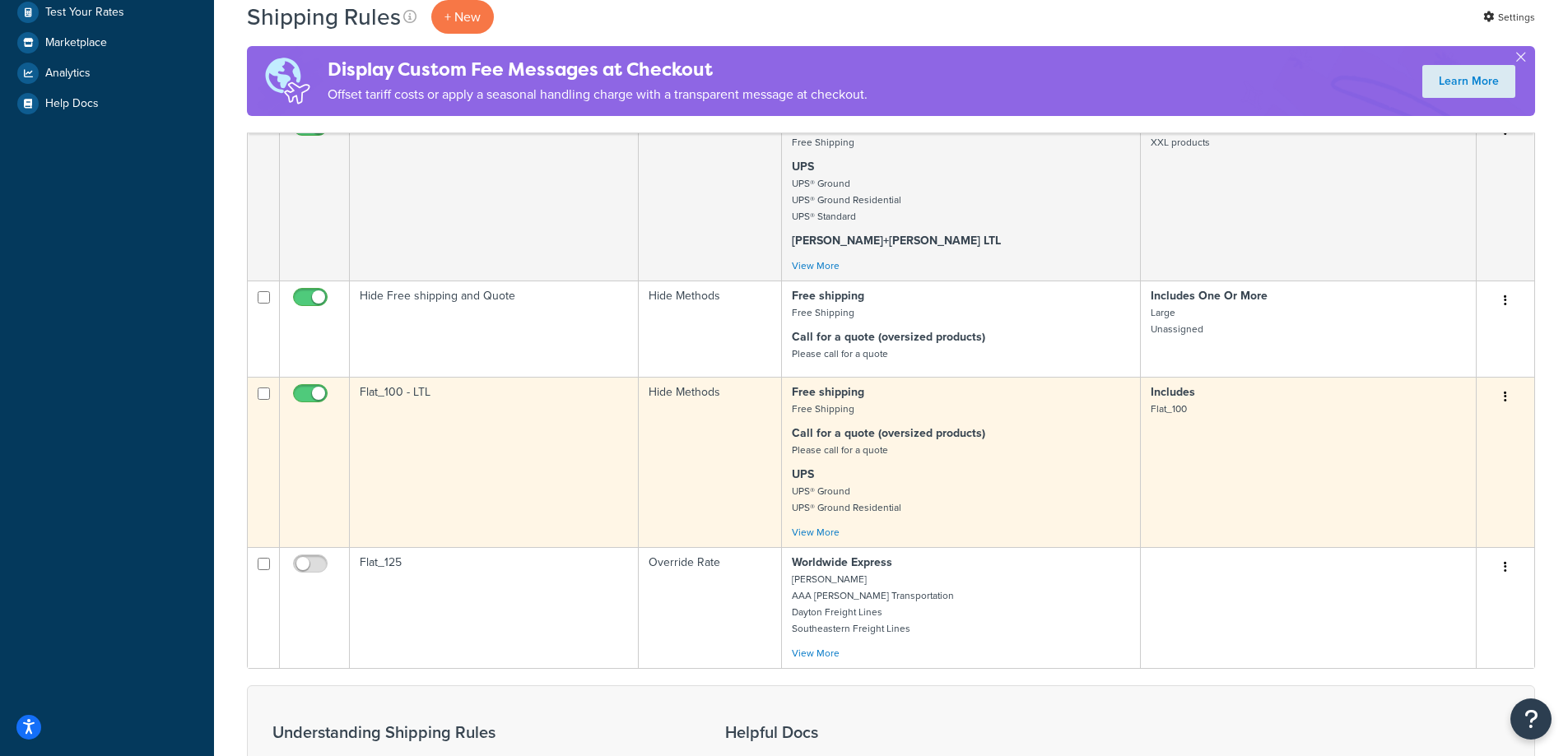
scroll to position [576, 0]
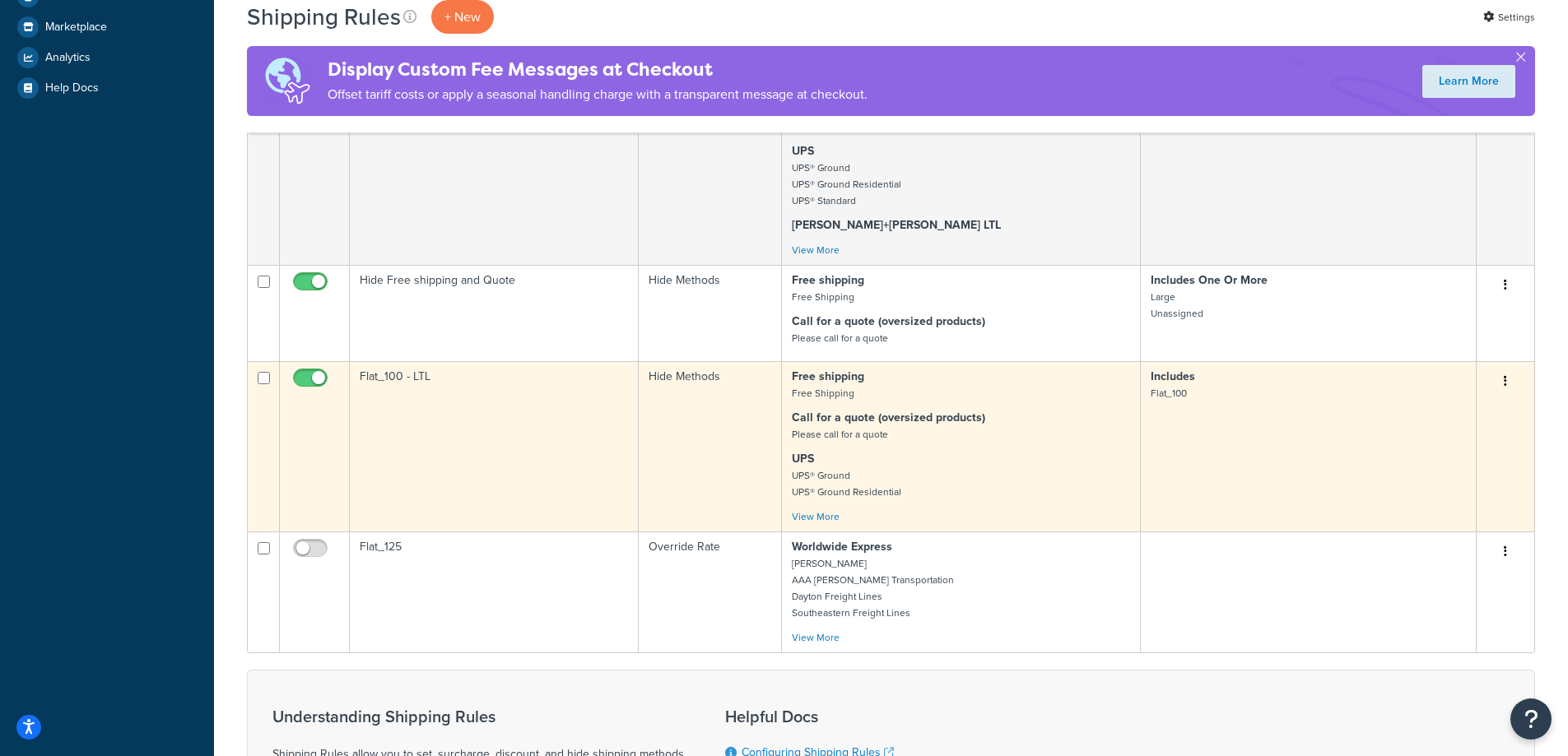
click at [482, 455] on td "Flat_100 - LTL" at bounding box center [493, 446] width 289 height 170
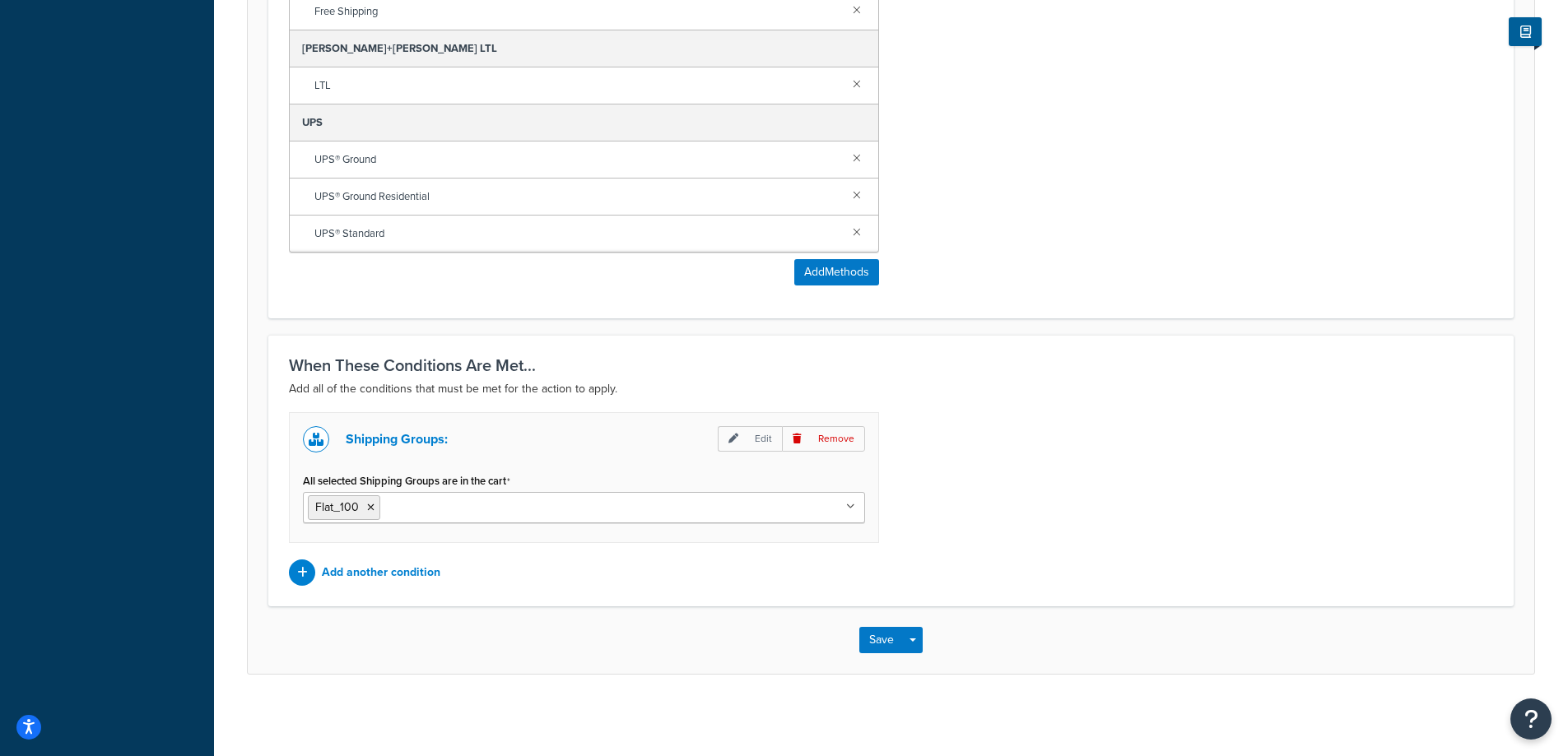
scroll to position [902, 0]
click at [444, 524] on div "Shipping Groups: Edit Remove All selected Shipping Groups are in the cart Flat_…" at bounding box center [583, 477] width 590 height 131
click at [442, 522] on ul "Flat_100" at bounding box center [584, 507] width 562 height 31
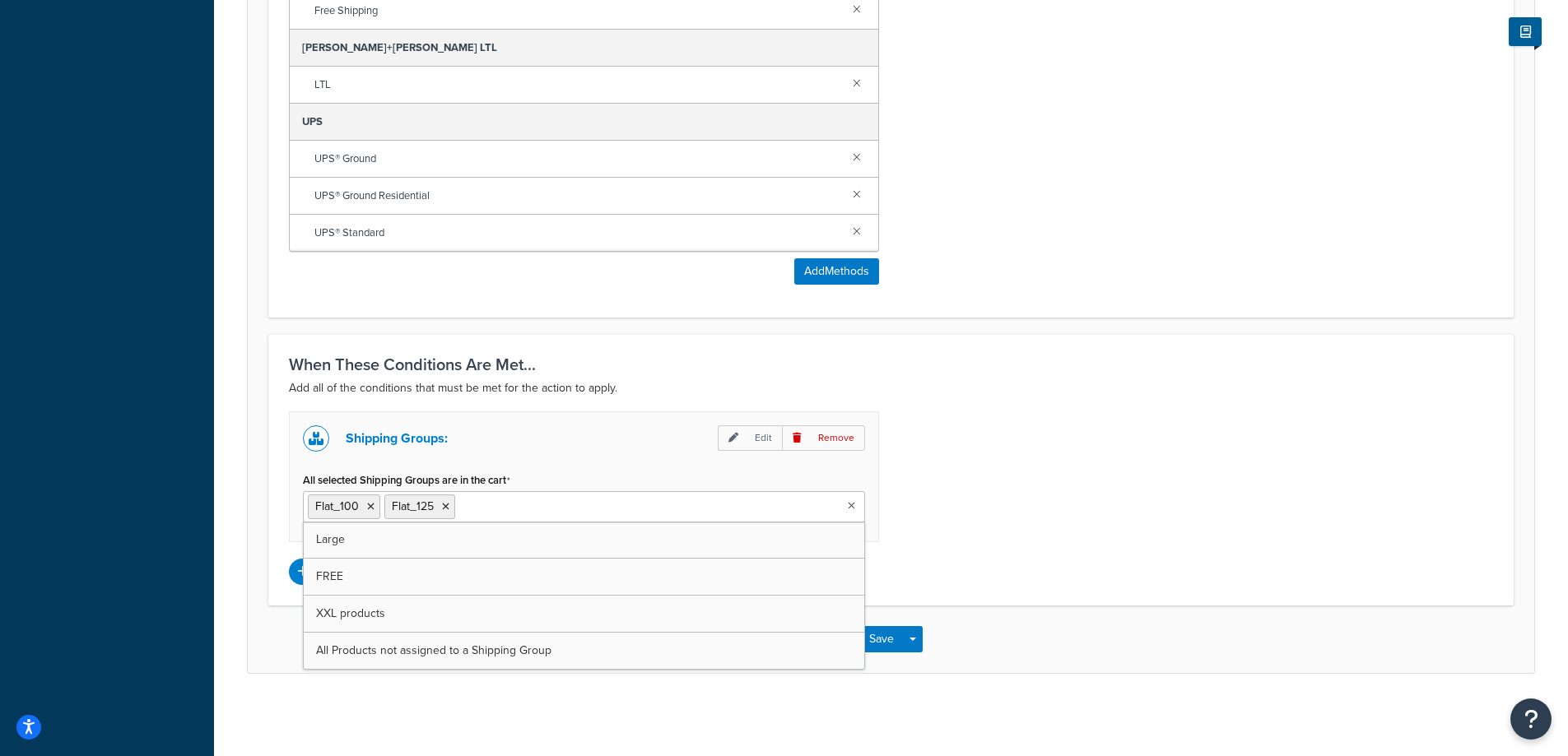
click at [981, 438] on div "Shipping Groups: Edit Remove All selected Shipping Groups are in the cart Flat_…" at bounding box center [890, 498] width 1229 height 174
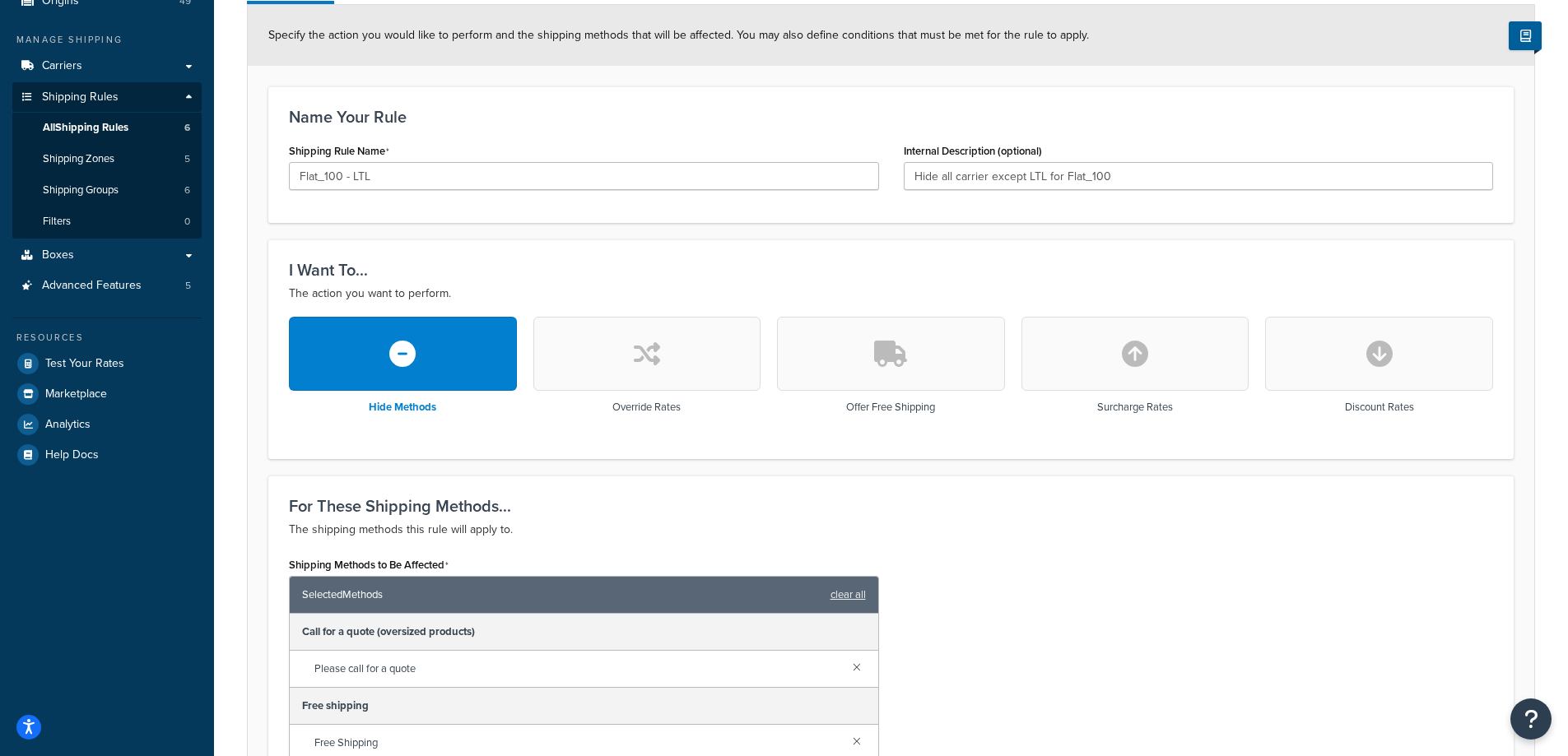
scroll to position [165, 0]
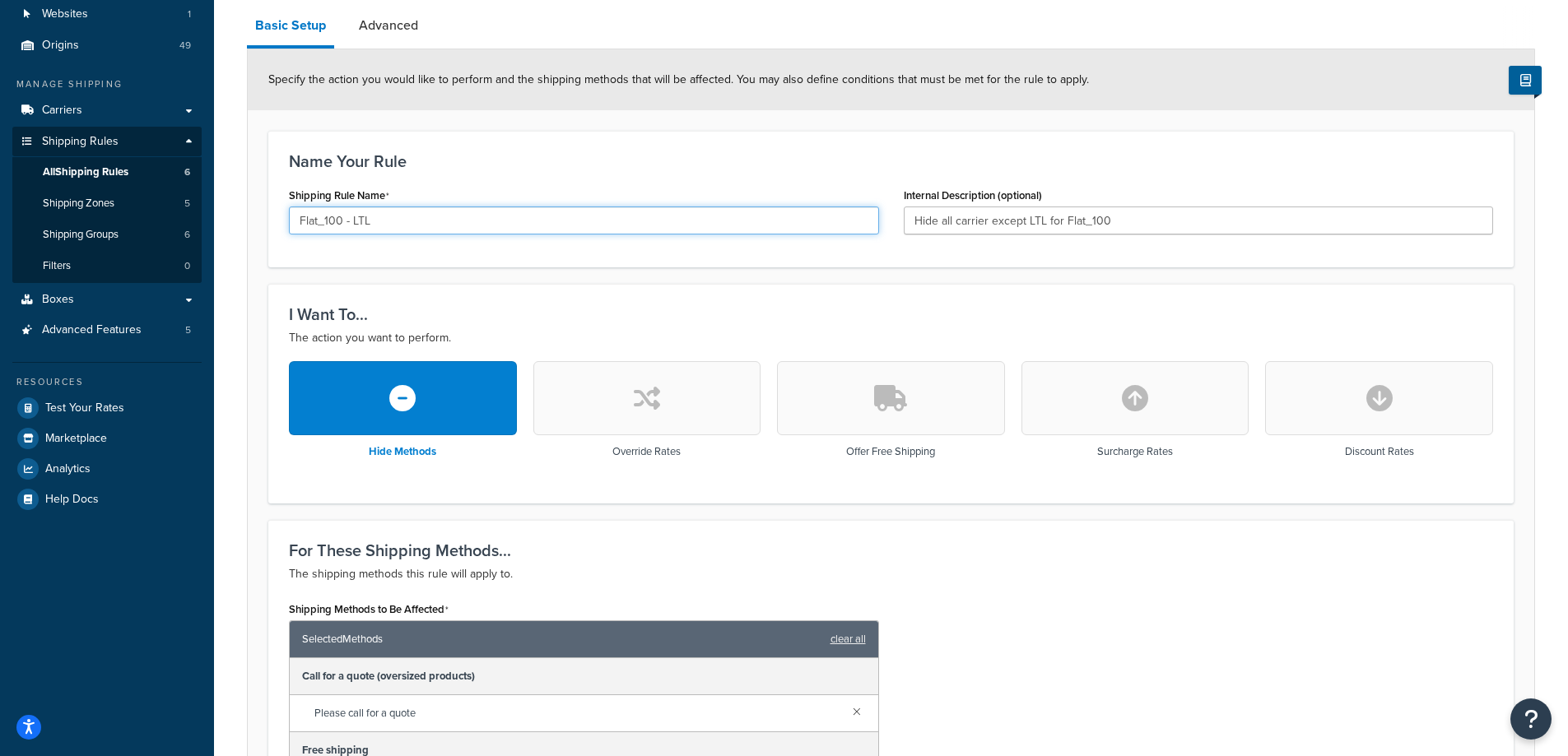
drag, startPoint x: 391, startPoint y: 215, endPoint x: 222, endPoint y: 219, distance: 169.0
click at [222, 219] on div "Rule: Flat_100 - LTL Enabled Basic Setup Advanced Specify the action you would …" at bounding box center [891, 686] width 1354 height 1530
type input "Hide carriers when Flat Fee applies"
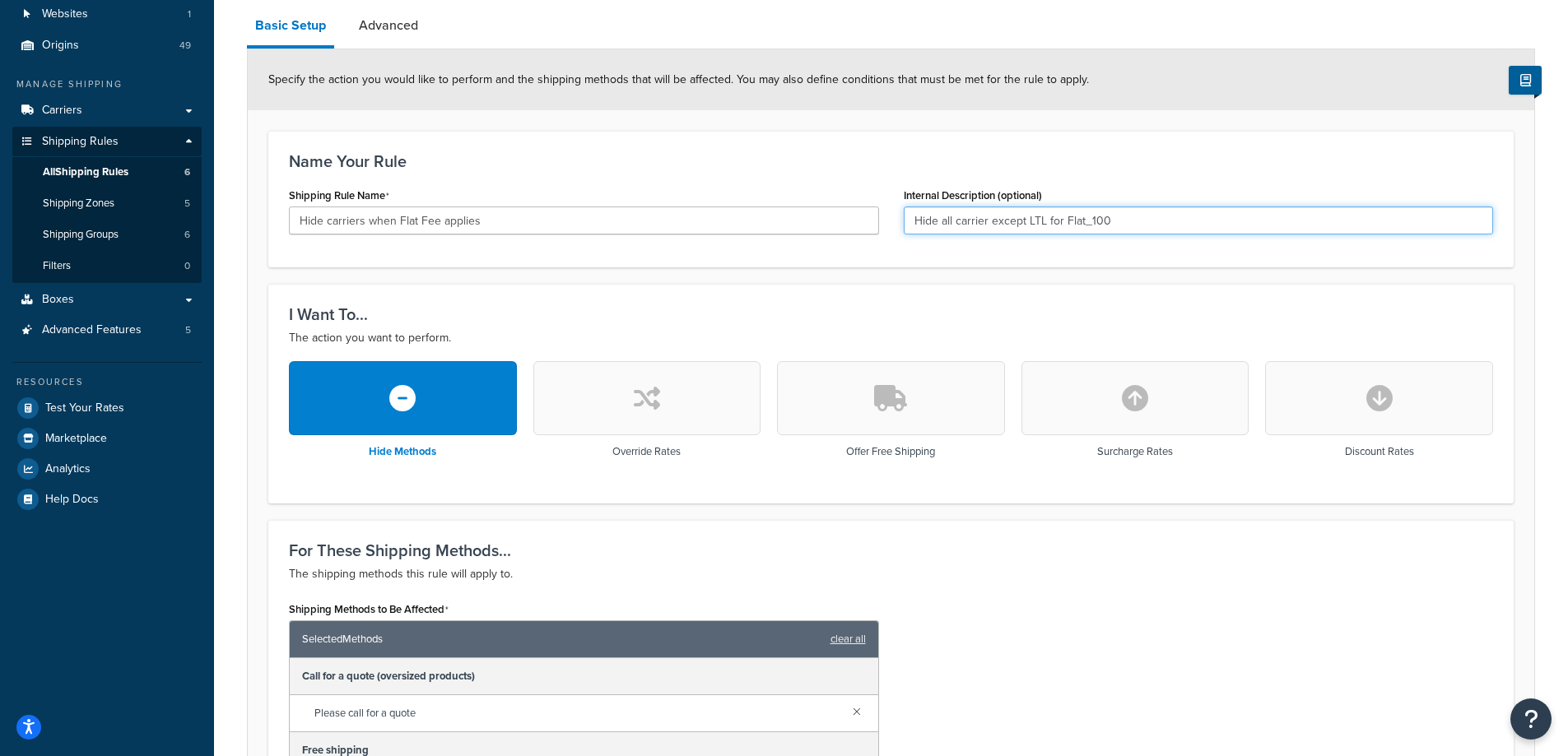
click at [1142, 224] on input "Hide all carrier except LTL for Flat_100" at bounding box center [1198, 220] width 590 height 28
type input "Hide all carrier except LTL for Flat_xxx"
click at [854, 148] on div "Name Your Rule Shipping Rule Name Hide carriers when Flat Fee applies Internal …" at bounding box center [891, 200] width 1246 height 137
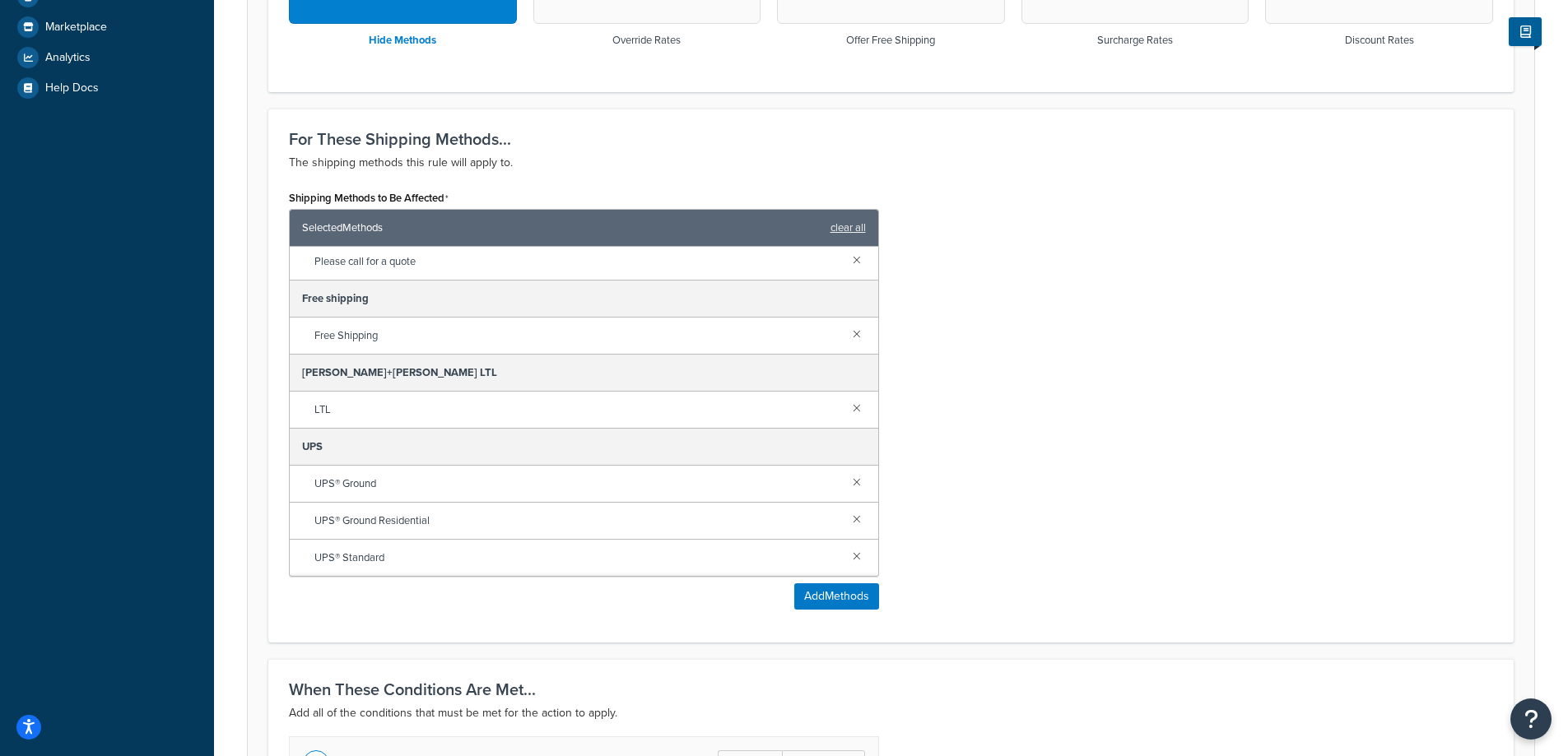
scroll to position [902, 0]
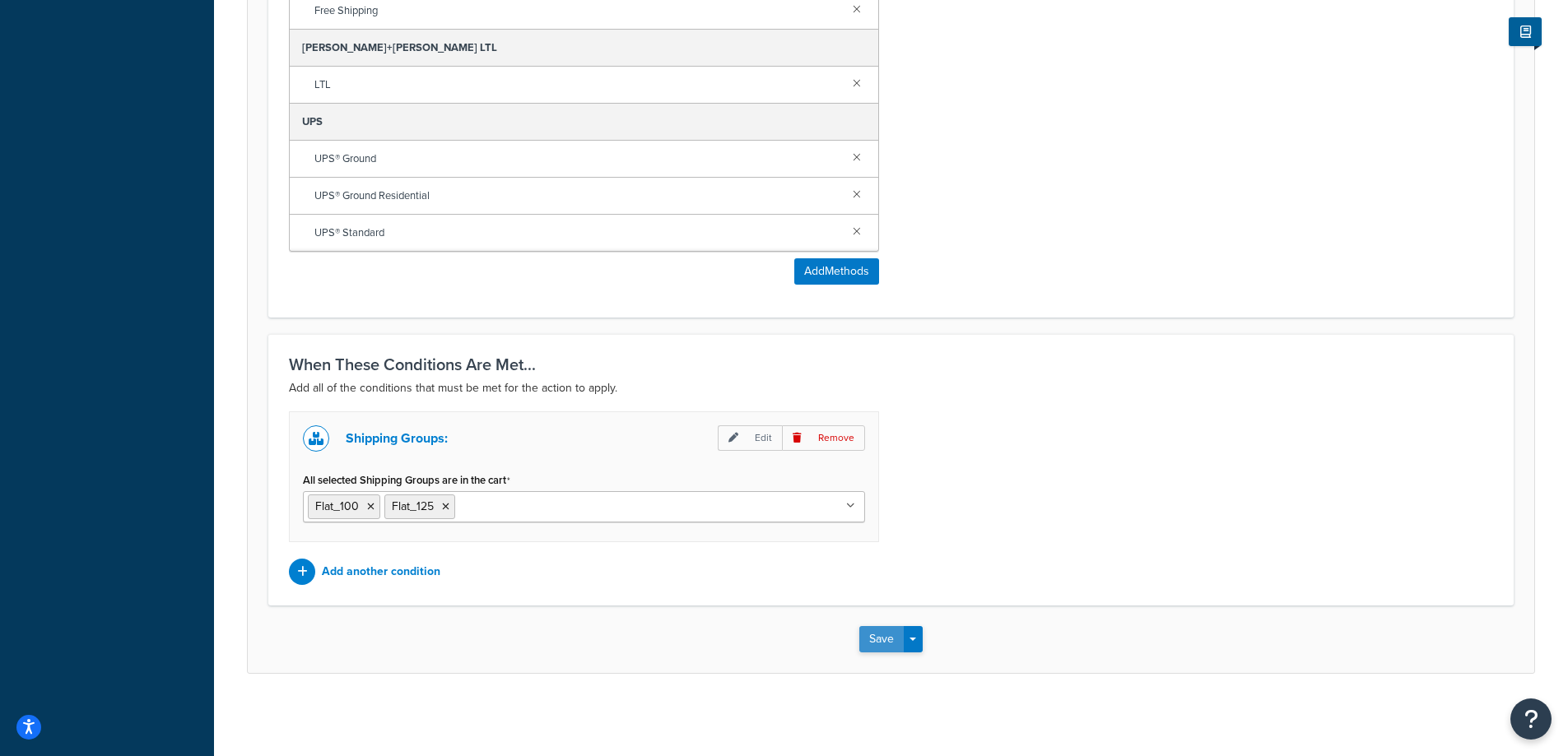
click at [871, 643] on button "Save" at bounding box center [882, 639] width 44 height 26
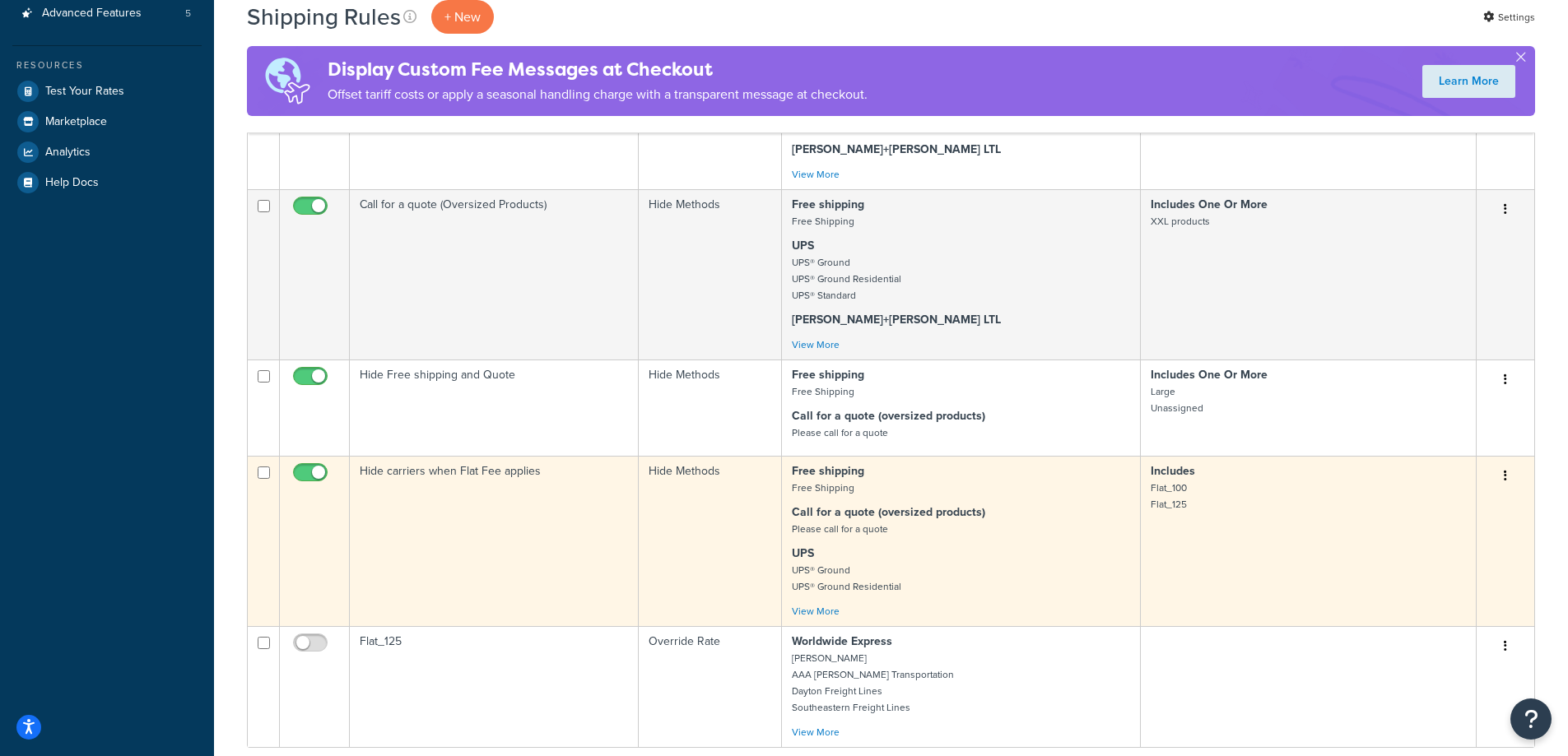
scroll to position [576, 0]
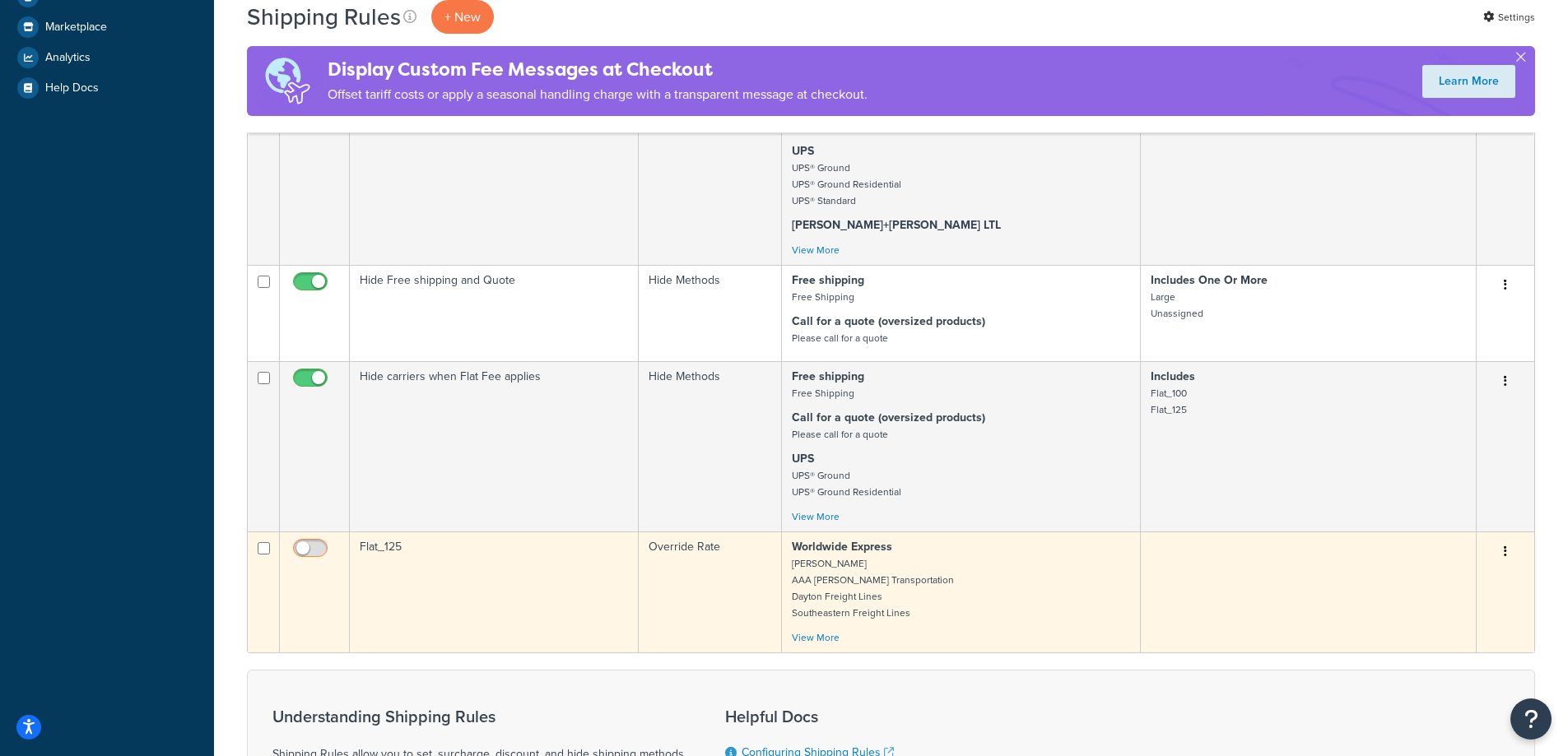
click at [310, 548] on input "checkbox" at bounding box center [312, 552] width 45 height 20
checkbox input "true"
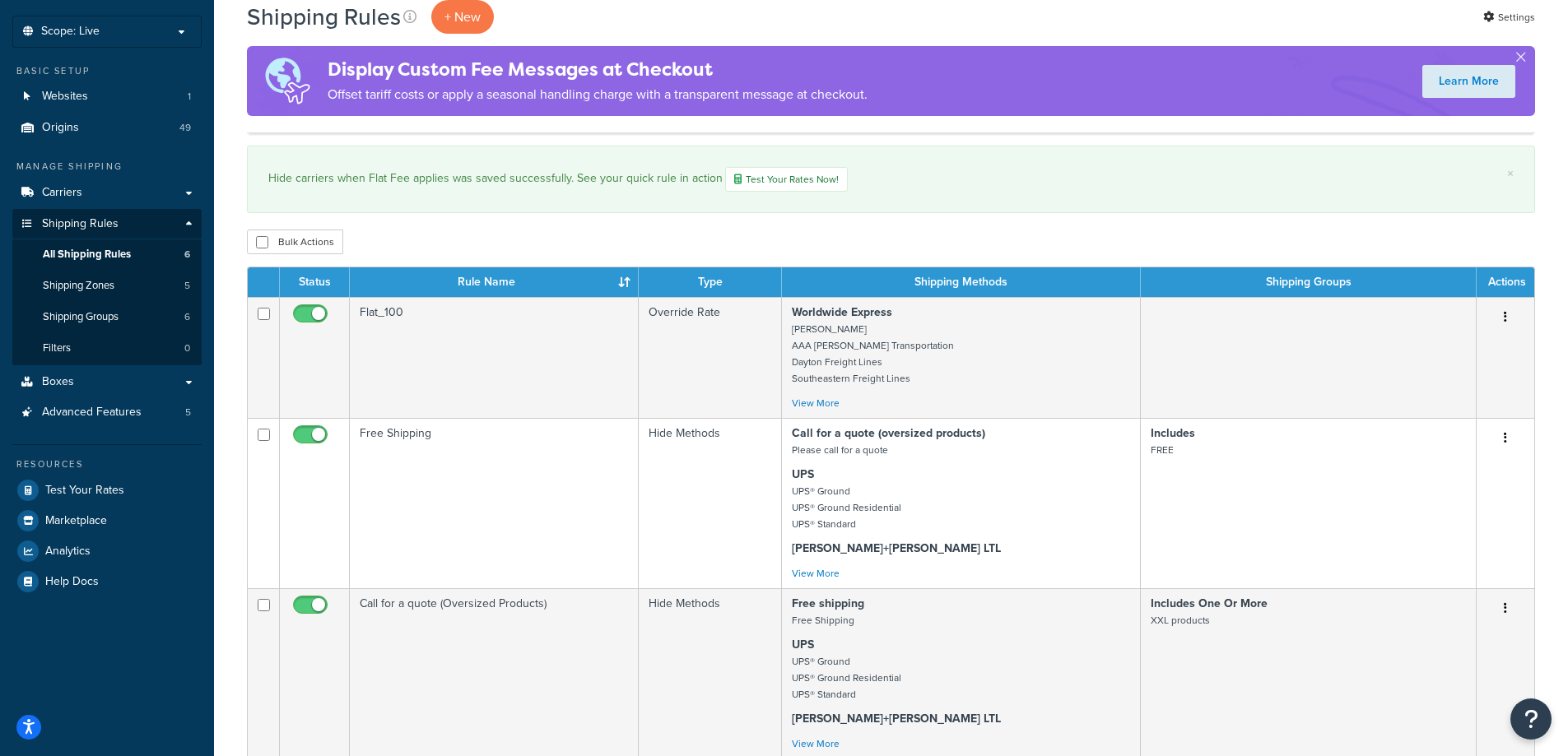
scroll to position [0, 0]
